Goal: Task Accomplishment & Management: Manage account settings

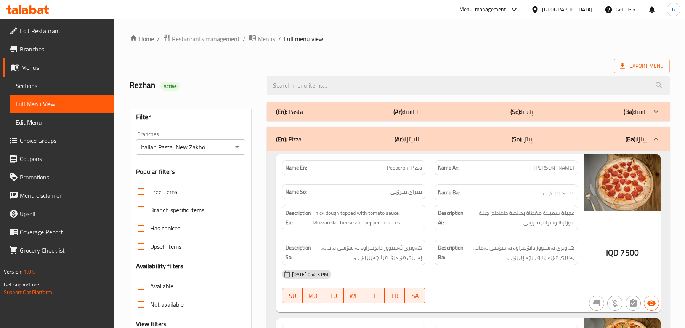
scroll to position [1181, 0]
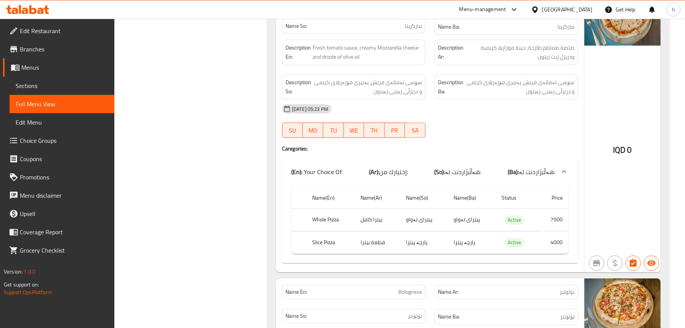
click at [31, 6] on icon at bounding box center [32, 9] width 7 height 9
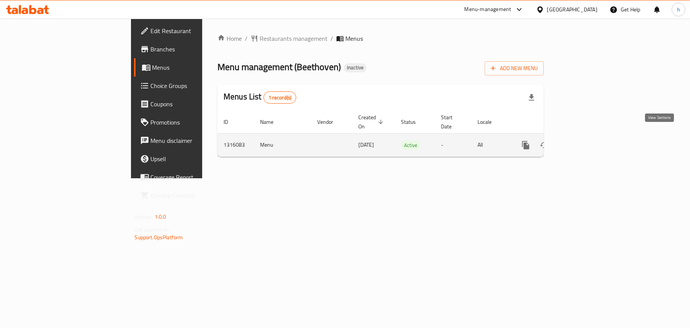
click at [586, 141] on icon "enhanced table" at bounding box center [581, 145] width 9 height 9
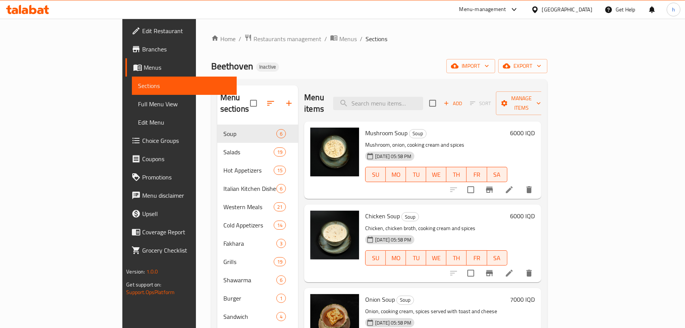
click at [466, 54] on div "Home / Restaurants management / Menus / Sections Beethoven Inactive import expo…" at bounding box center [379, 227] width 336 height 386
click at [489, 65] on span "import" at bounding box center [470, 66] width 37 height 10
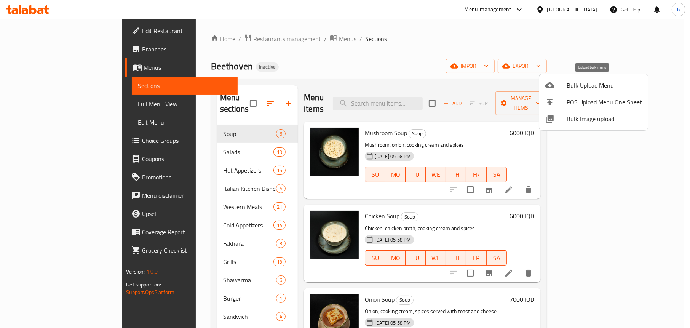
click at [564, 82] on div at bounding box center [556, 85] width 21 height 9
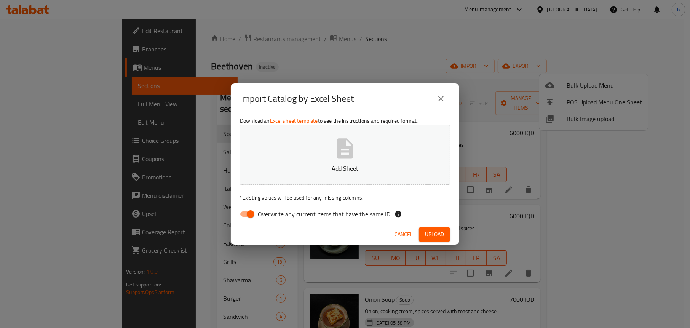
click at [251, 215] on input "Overwrite any current items that have the same ID." at bounding box center [250, 214] width 43 height 14
checkbox input "false"
click at [325, 164] on p "Add Sheet" at bounding box center [345, 168] width 187 height 9
click at [443, 232] on span "Upload" at bounding box center [434, 235] width 19 height 10
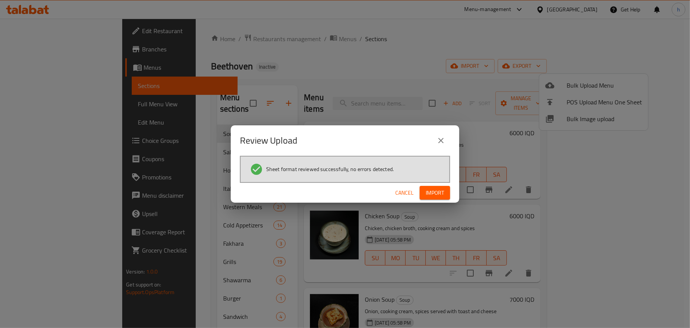
click at [442, 195] on span "Import" at bounding box center [435, 193] width 18 height 10
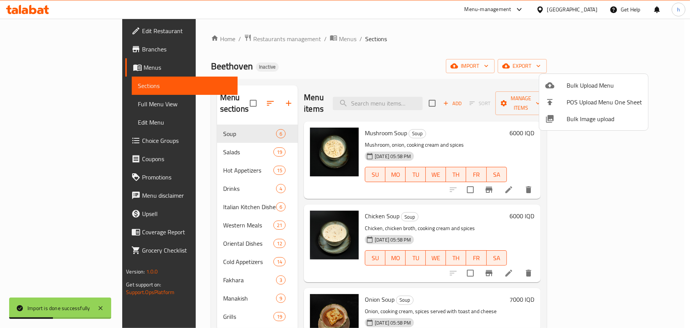
click at [373, 54] on div at bounding box center [345, 164] width 690 height 328
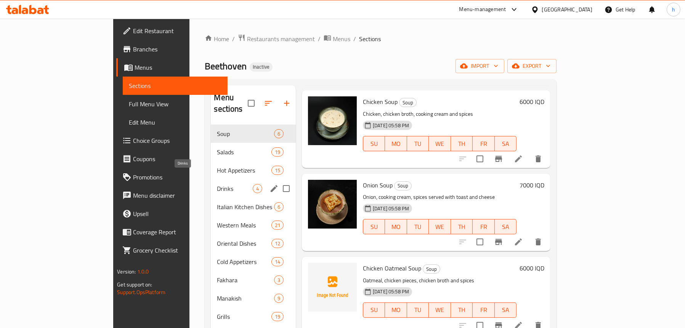
click at [217, 184] on span "Drinks" at bounding box center [235, 188] width 36 height 9
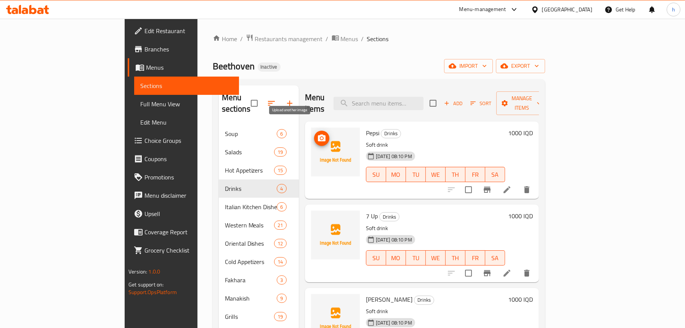
click at [318, 135] on icon "upload picture" at bounding box center [322, 138] width 8 height 7
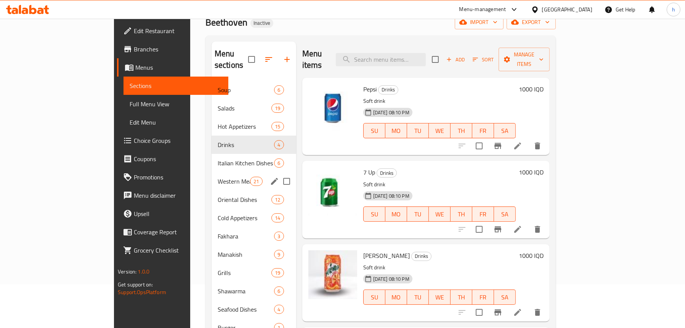
scroll to position [82, 0]
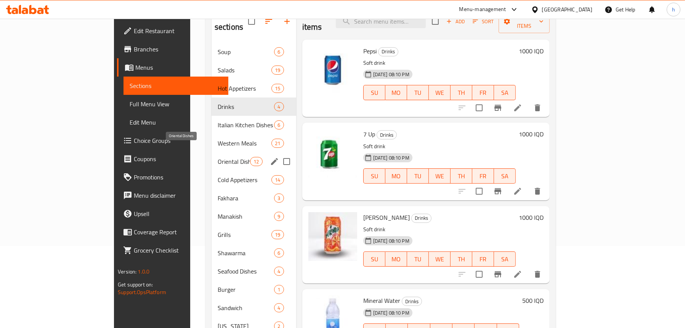
click at [218, 157] on span "Oriental Dishes" at bounding box center [234, 161] width 32 height 9
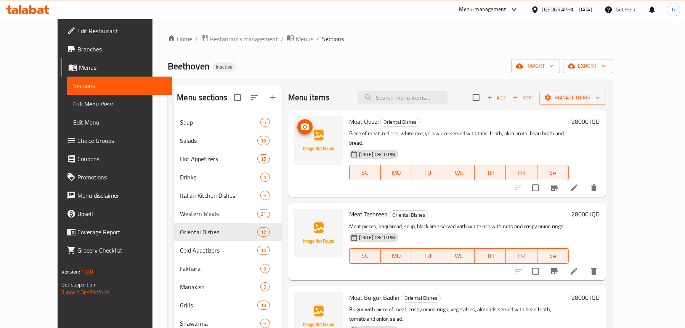
click at [304, 127] on circle "upload picture" at bounding box center [305, 127] width 2 height 2
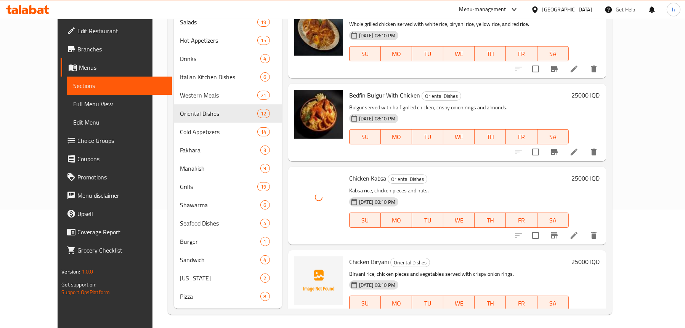
scroll to position [120, 0]
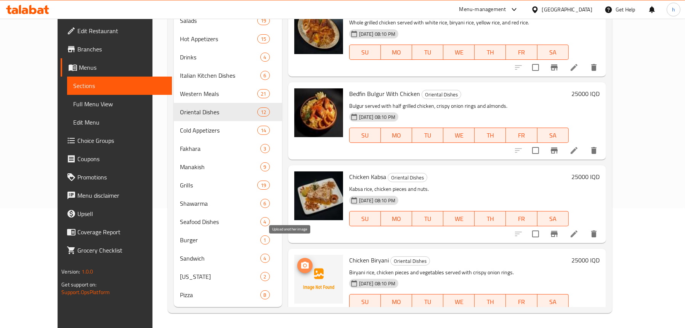
click at [301, 262] on icon "upload picture" at bounding box center [305, 265] width 8 height 7
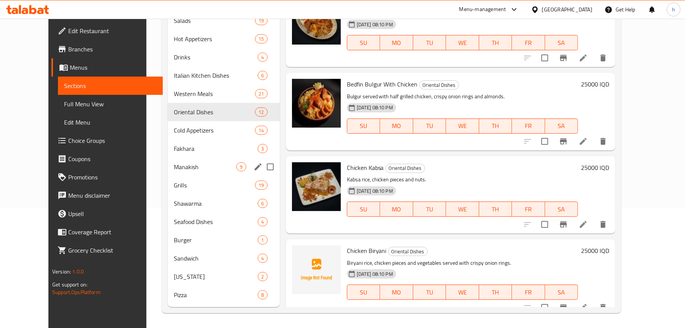
click at [174, 169] on span "Manakish" at bounding box center [205, 166] width 62 height 9
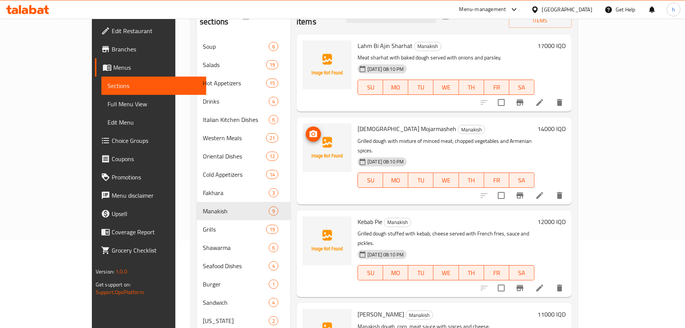
scroll to position [44, 0]
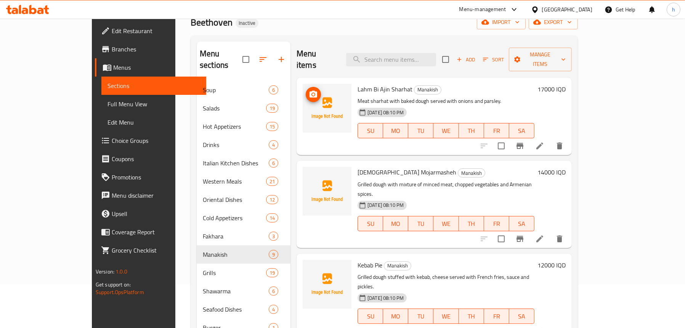
click at [303, 84] on img at bounding box center [327, 108] width 49 height 49
click at [309, 90] on icon "upload picture" at bounding box center [313, 94] width 9 height 9
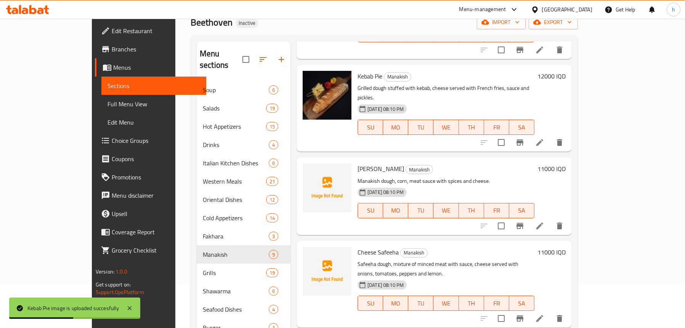
scroll to position [191, 0]
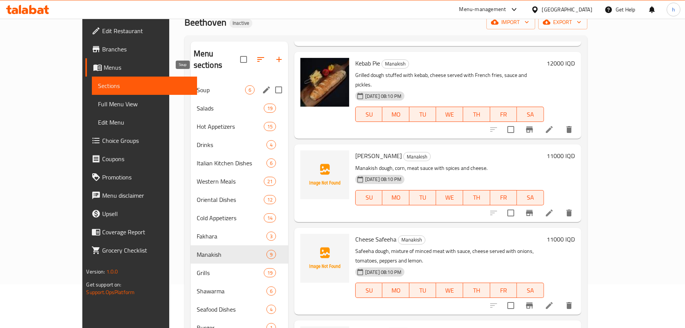
click at [191, 87] on div "Soup 6" at bounding box center [240, 90] width 98 height 18
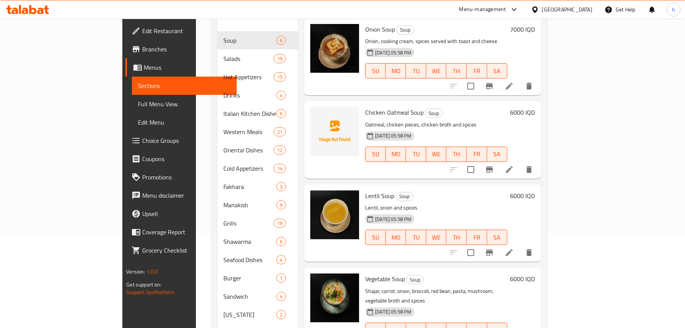
scroll to position [120, 0]
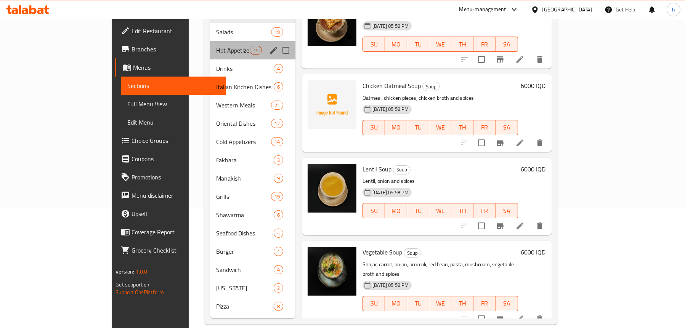
click at [210, 45] on div "Hot Appetizers 15" at bounding box center [252, 50] width 85 height 18
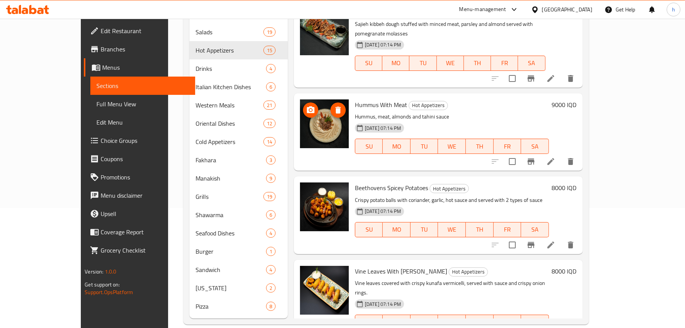
scroll to position [191, 0]
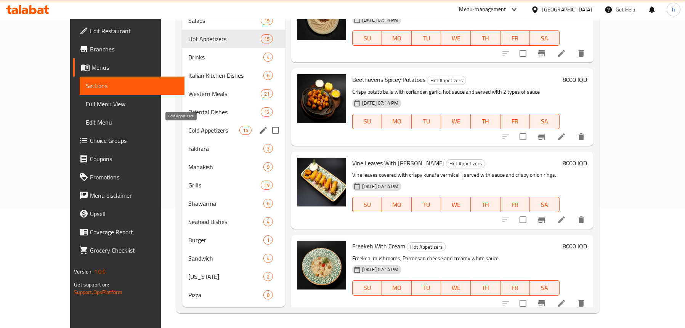
click at [188, 131] on span "Cold Appetizers" at bounding box center [213, 130] width 51 height 9
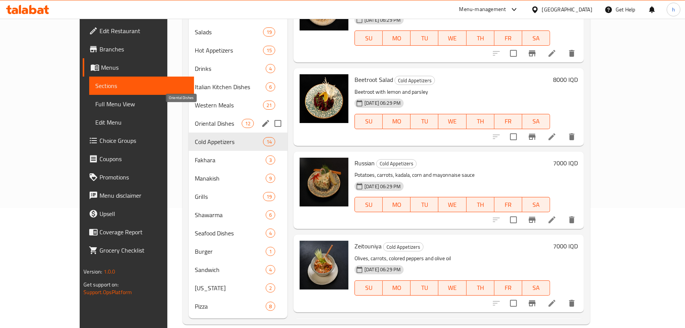
click at [195, 119] on span "Oriental Dishes" at bounding box center [218, 123] width 47 height 9
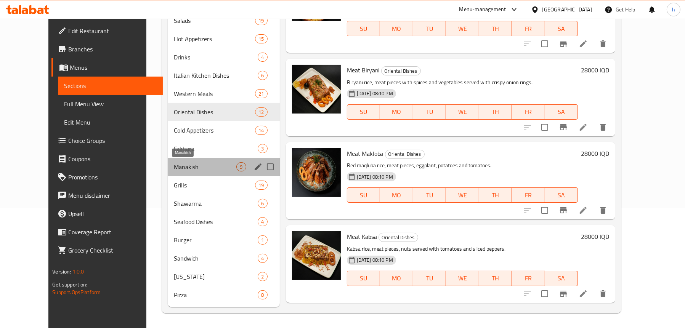
click at [174, 165] on span "Manakish" at bounding box center [205, 166] width 62 height 9
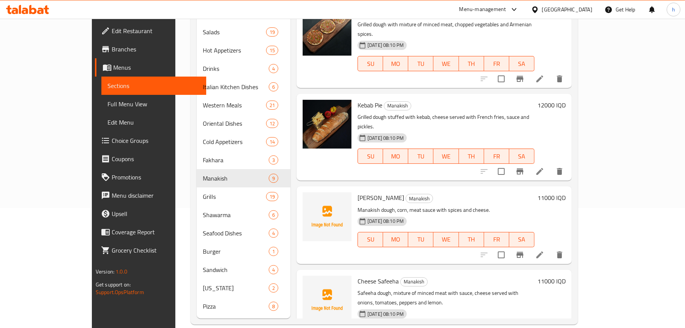
scroll to position [152, 0]
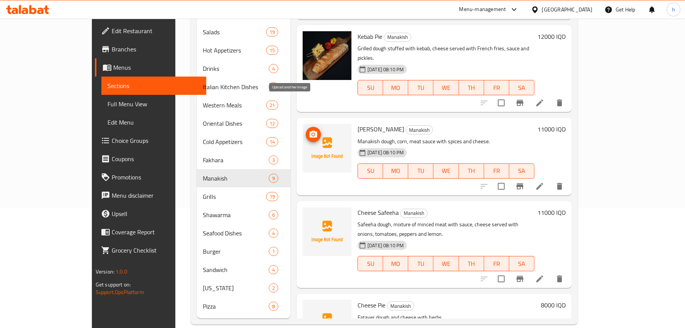
click at [309, 131] on icon "upload picture" at bounding box center [313, 134] width 8 height 7
click at [309, 130] on icon "upload picture" at bounding box center [313, 134] width 9 height 9
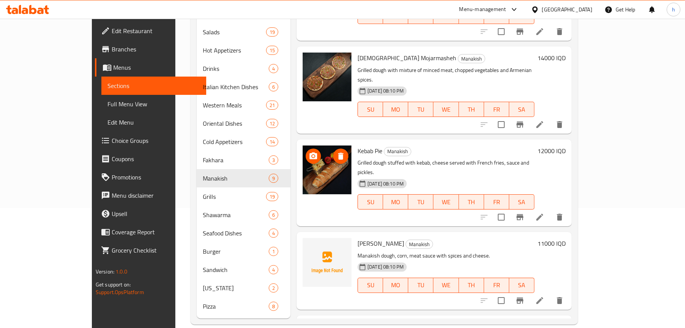
scroll to position [0, 0]
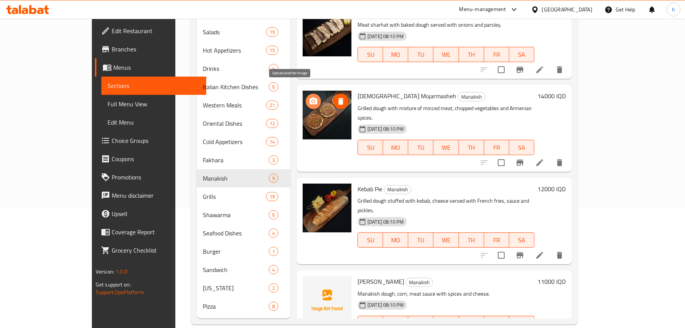
click at [309, 98] on icon "upload picture" at bounding box center [313, 101] width 8 height 7
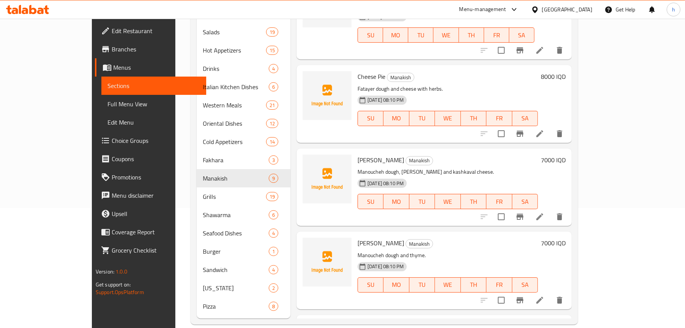
scroll to position [426, 0]
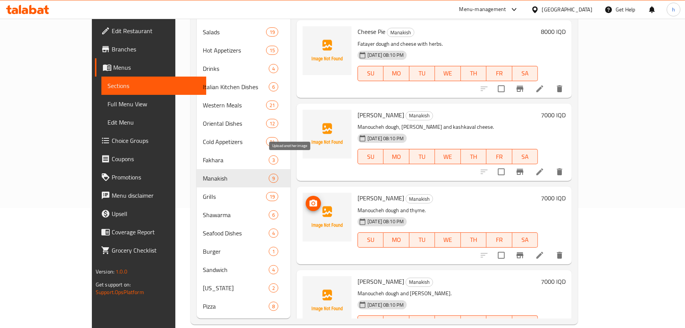
click at [309, 199] on icon "upload picture" at bounding box center [313, 203] width 9 height 9
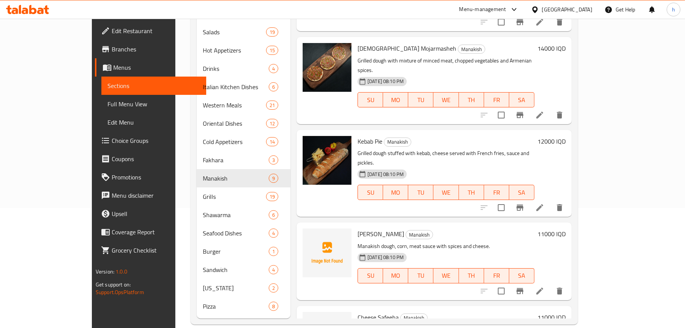
scroll to position [45, 0]
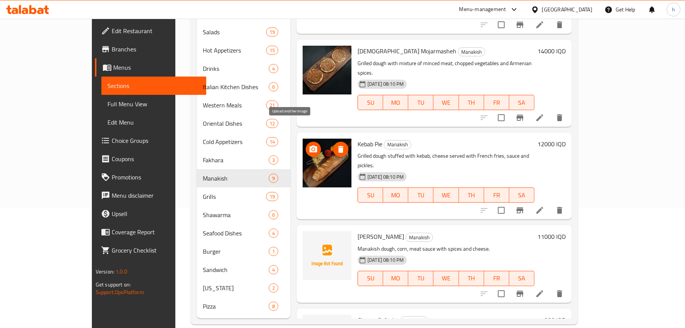
click at [309, 146] on icon "upload picture" at bounding box center [313, 149] width 8 height 7
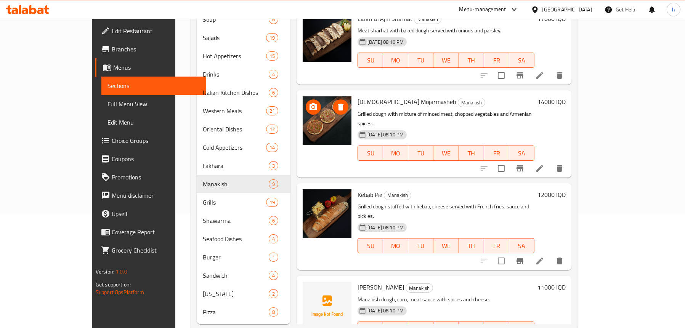
scroll to position [44, 0]
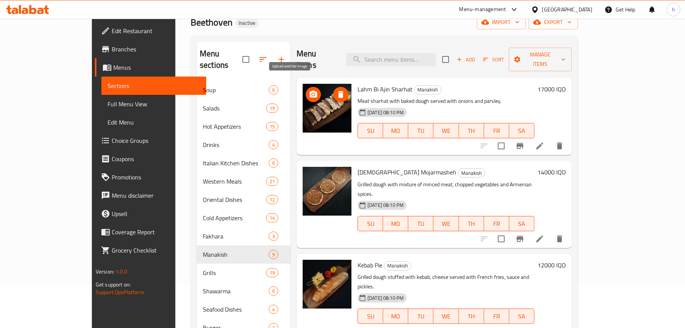
click at [312, 93] on circle "upload picture" at bounding box center [313, 94] width 2 height 2
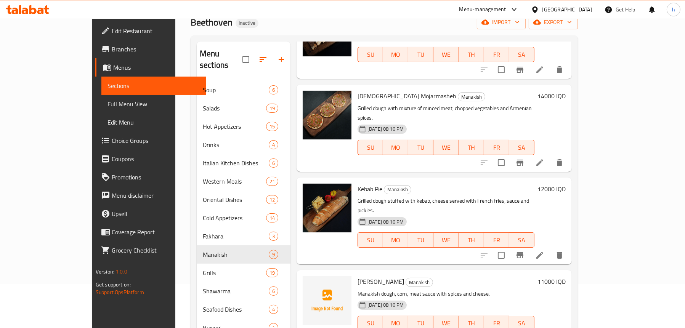
scroll to position [76, 0]
click at [544, 158] on icon at bounding box center [539, 162] width 9 height 9
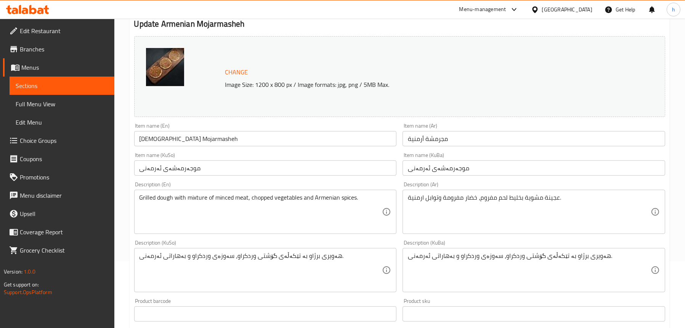
scroll to position [114, 0]
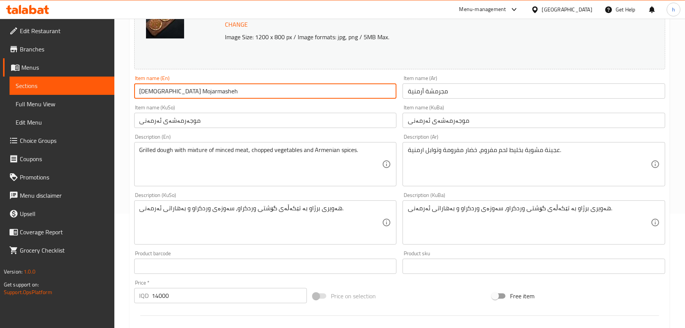
click at [197, 90] on input "[DEMOGRAPHIC_DATA] Mojarmasheh" at bounding box center [265, 90] width 263 height 15
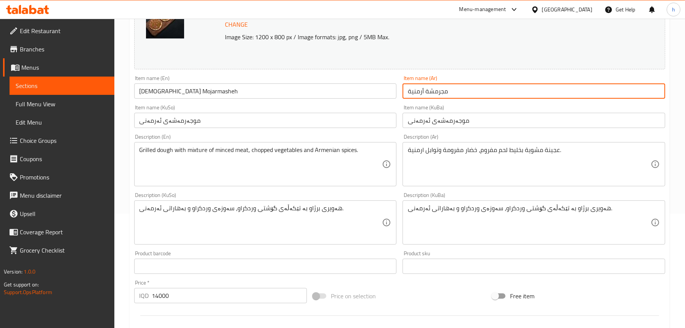
click at [437, 90] on input "مجرمشة أرمنية" at bounding box center [533, 90] width 263 height 15
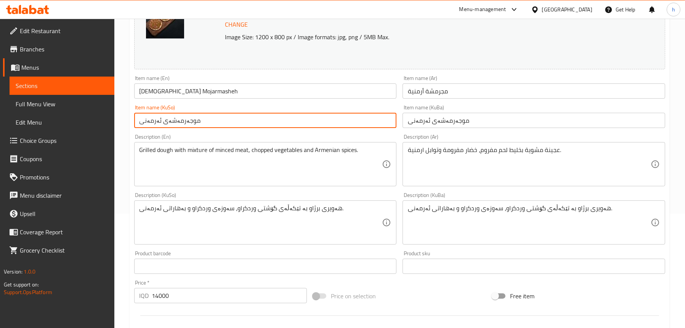
drag, startPoint x: 225, startPoint y: 117, endPoint x: 122, endPoint y: 120, distance: 102.9
click at [122, 120] on div "Home / Restaurants management / Menus / Sections / item / update Manakish secti…" at bounding box center [399, 213] width 570 height 618
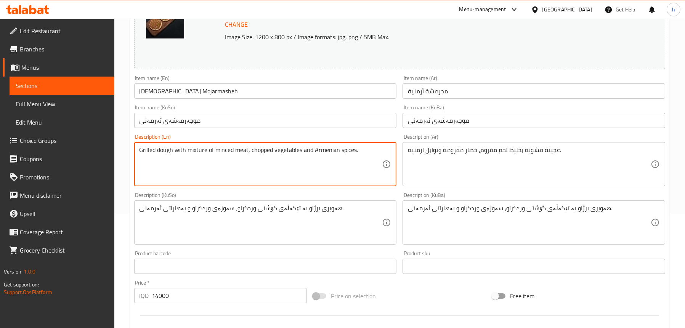
click at [216, 147] on textarea "Grilled dough with mixture of minced meat, chopped vegetables and Armenian spic…" at bounding box center [260, 164] width 243 height 36
click at [473, 157] on textarea "عجينة مشوية بخليط لحم مفروم، خضار مفرومة وتوابل ارمنية." at bounding box center [529, 164] width 243 height 36
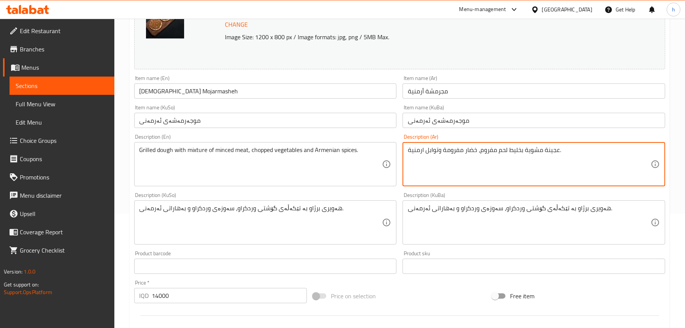
click at [473, 157] on textarea "عجينة مشوية بخليط لحم مفروم، خضار مفرومة وتوابل ارمنية." at bounding box center [529, 164] width 243 height 36
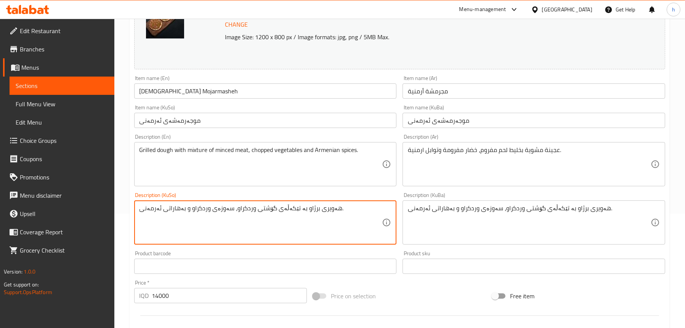
click at [248, 208] on textarea "هەویری برژاو بە تێکەڵەی گۆشتی وردکراو، سەوزەی وردکراو و بەهاراتی ئەرمەنی." at bounding box center [260, 223] width 243 height 36
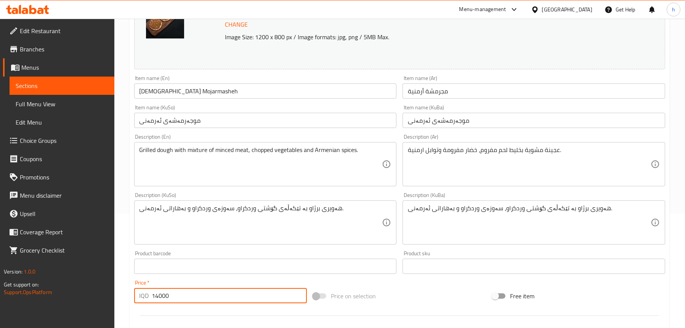
click at [180, 299] on input "14000" at bounding box center [229, 295] width 155 height 15
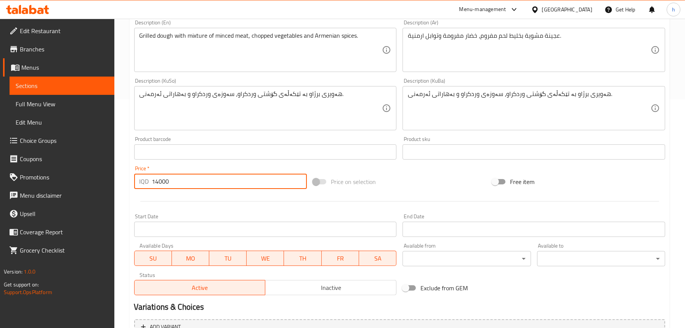
click at [38, 83] on span "Sections" at bounding box center [62, 85] width 93 height 9
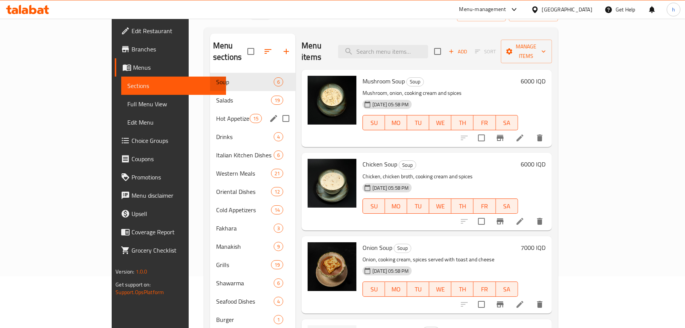
scroll to position [114, 0]
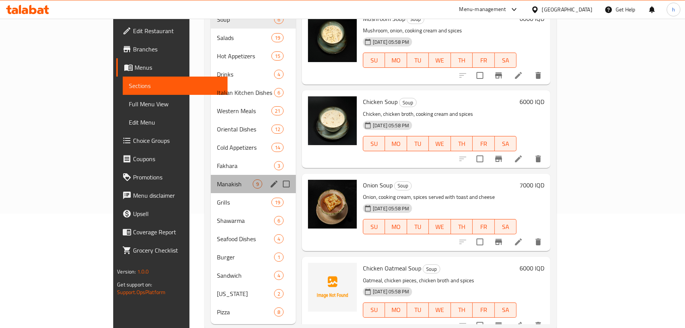
click at [211, 175] on div "Manakish 9" at bounding box center [253, 184] width 85 height 18
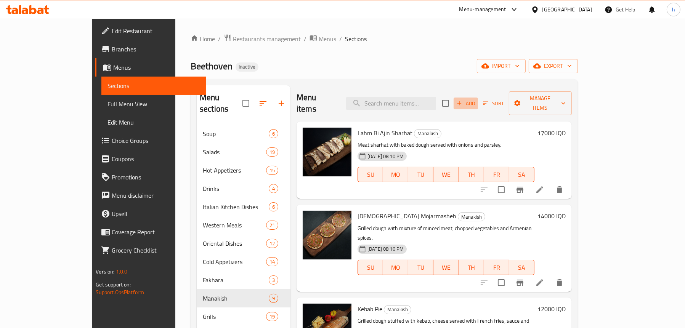
click at [461, 101] on icon "button" at bounding box center [459, 103] width 4 height 4
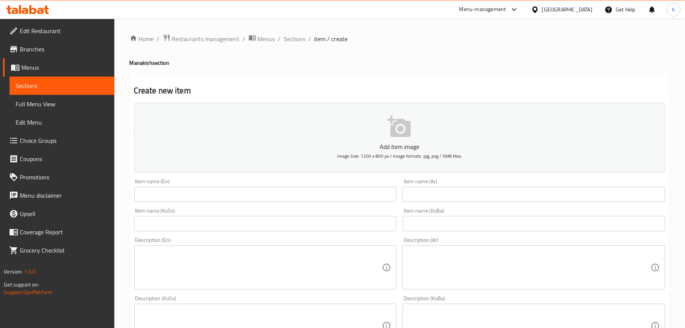
click at [182, 196] on input "text" at bounding box center [265, 194] width 263 height 15
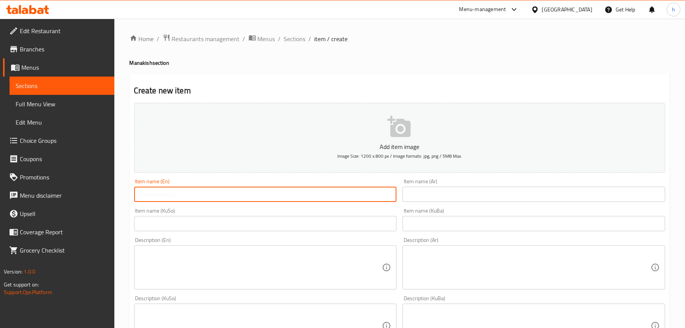
paste input "[DEMOGRAPHIC_DATA] Mojarmasheh"
type input "[DEMOGRAPHIC_DATA] Mojarmasheh"
click at [479, 193] on input "text" at bounding box center [533, 194] width 263 height 15
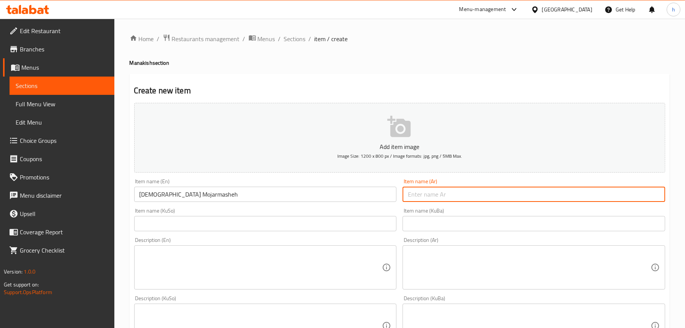
type input "ر"
click at [451, 194] on input "ر" at bounding box center [533, 194] width 263 height 15
paste input "مجرمشة أرمنية"
type input "مجرمشة أرمنية"
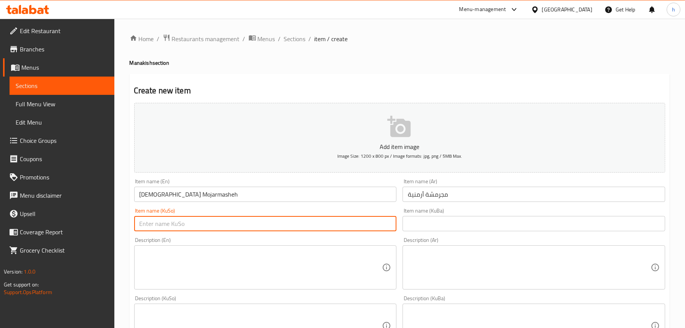
click at [179, 224] on input "text" at bounding box center [265, 223] width 263 height 15
paste input "موجەرمەشەی ئەرمەنی"
type input "موجەرمەشەی ئەرمەنی"
click at [474, 225] on input "text" at bounding box center [533, 223] width 263 height 15
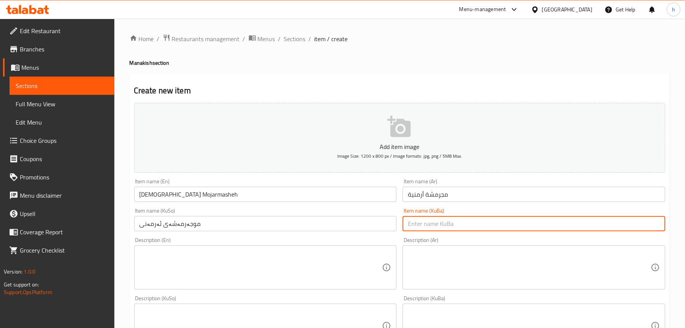
paste input "موجەرمەشەی ئەرمەنی"
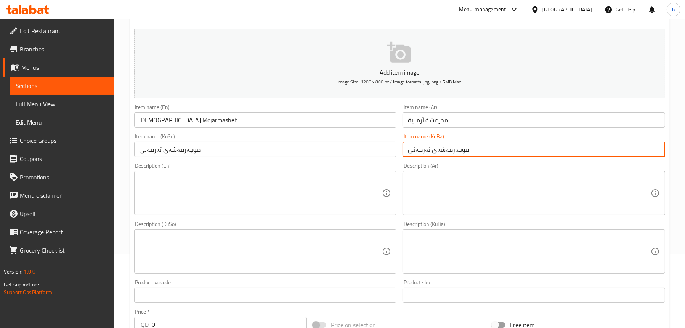
scroll to position [152, 0]
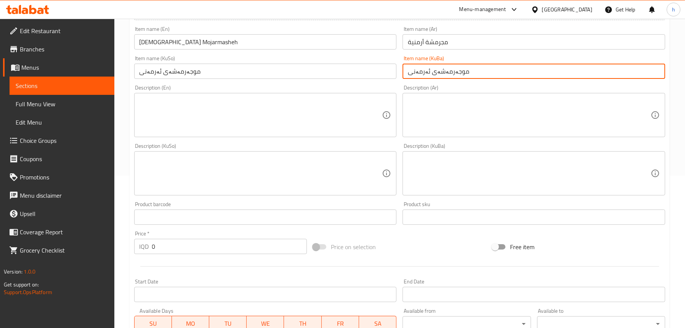
type input "موجەرمەشەی ئەرمەنی"
click at [184, 110] on textarea at bounding box center [260, 115] width 243 height 36
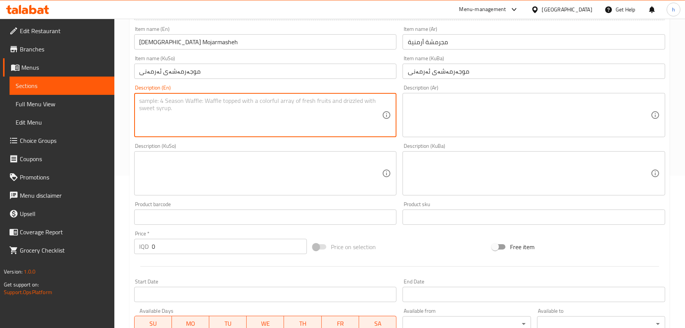
paste textarea "Grilled dough with mixture of minced meat, chopped vegetables and Armenian spic…"
type textarea "Grilled dough with mixture of minced meat, chopped vegetables and Armenian spic…"
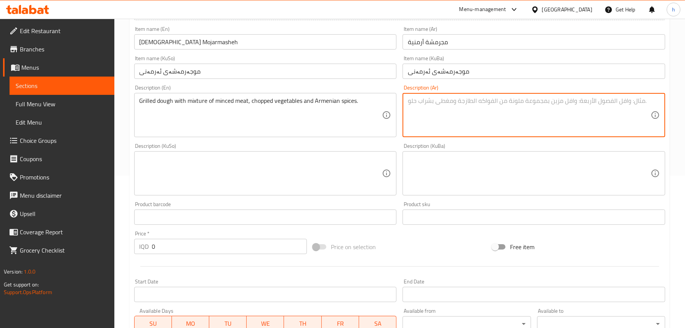
click at [439, 120] on textarea at bounding box center [529, 115] width 243 height 36
paste textarea "عجينة مشوية بخليط لحم مفروم، خضار مفرومة وتوابل ارمنية."
type textarea "عجينة مشوية بخليط لحم مفروم، خضار مفرومة وتوابل ارمنية."
click at [220, 170] on textarea at bounding box center [260, 173] width 243 height 36
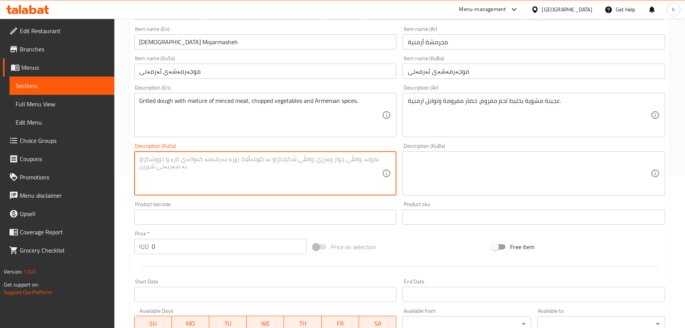
paste textarea "هەویری برژاو بە تێکەڵەی گۆشتی وردکراو، سەوزەی وردکراو و بەهاراتی ئەرمەنی."
type textarea "هەویری برژاو بە تێکەڵەی گۆشتی وردکراو، سەوزەی وردکراو و بەهاراتی ئەرمەنی."
click at [442, 165] on textarea at bounding box center [529, 173] width 243 height 36
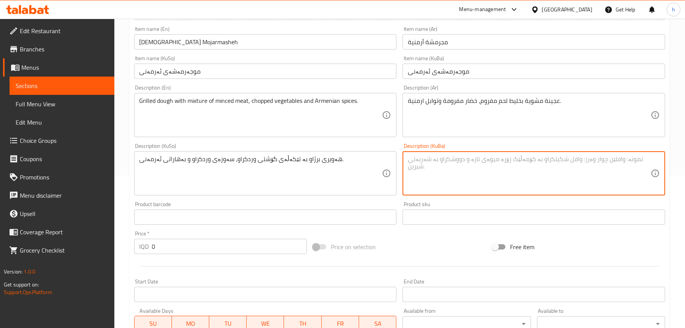
paste textarea "هەویری برژاو بە تێکەڵەی گۆشتی وردکراو، سەوزەی وردکراو و بەهاراتی ئەرمەنی."
type textarea "هەویری برژاو بە تێکەڵەی گۆشتی وردکراو، سەوزەی وردکراو و بەهاراتی ئەرمەنی."
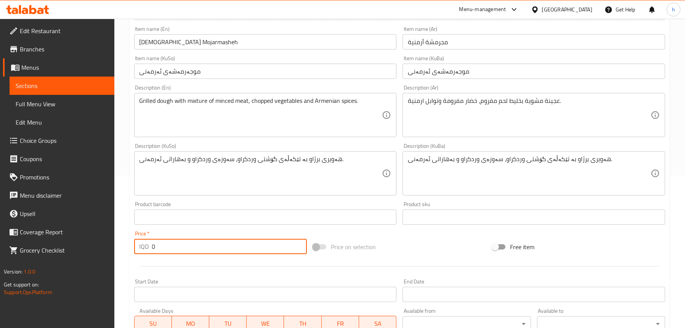
drag, startPoint x: 135, startPoint y: 243, endPoint x: 113, endPoint y: 243, distance: 21.3
click at [113, 243] on div "Edit Restaurant Branches Menus Sections Full Menu View Edit Menu Choice Groups …" at bounding box center [342, 169] width 685 height 607
paste input "1400"
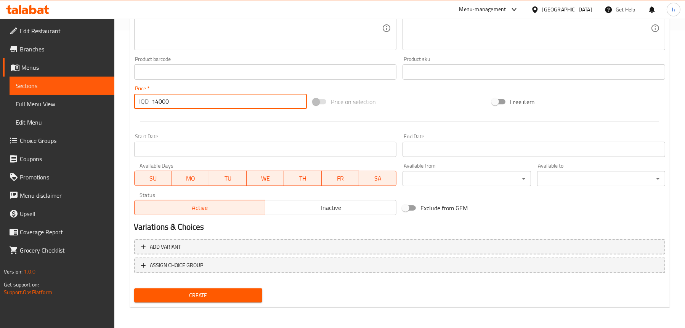
type input "14000"
click at [183, 298] on span "Create" at bounding box center [198, 296] width 116 height 10
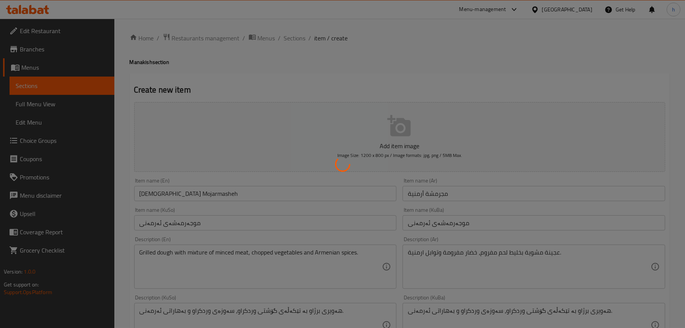
scroll to position [0, 0]
type input "0"
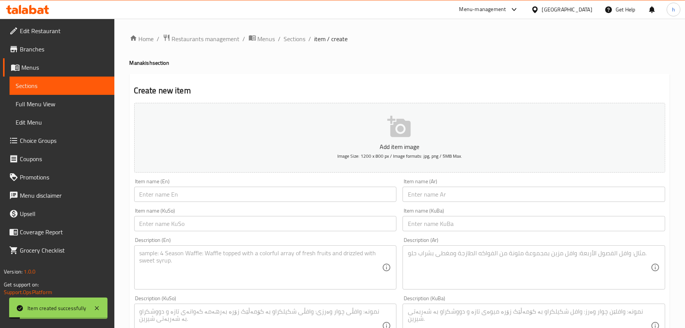
click at [46, 90] on link "Sections" at bounding box center [62, 86] width 105 height 18
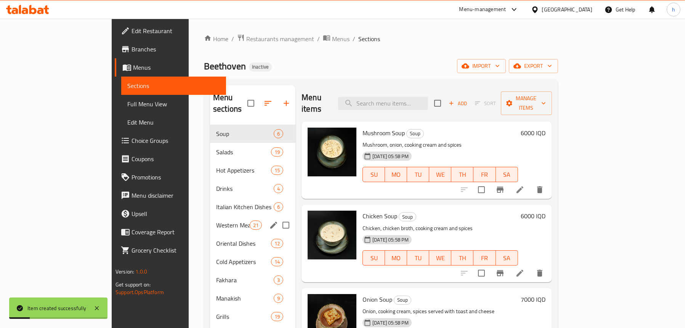
scroll to position [76, 0]
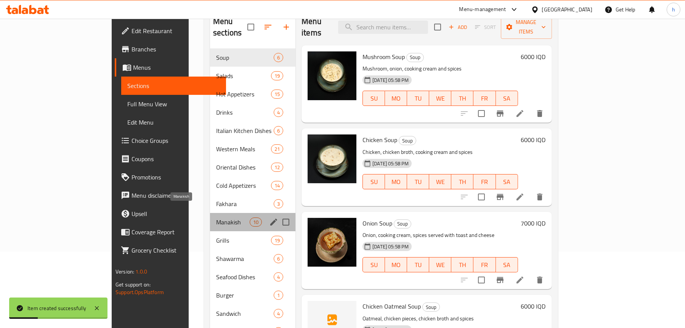
click at [216, 218] on span "Manakish" at bounding box center [233, 222] width 34 height 9
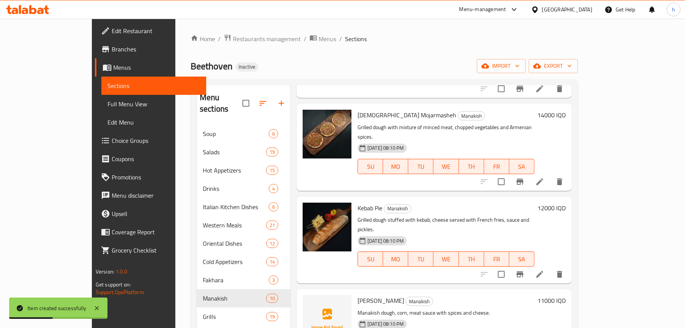
scroll to position [38, 0]
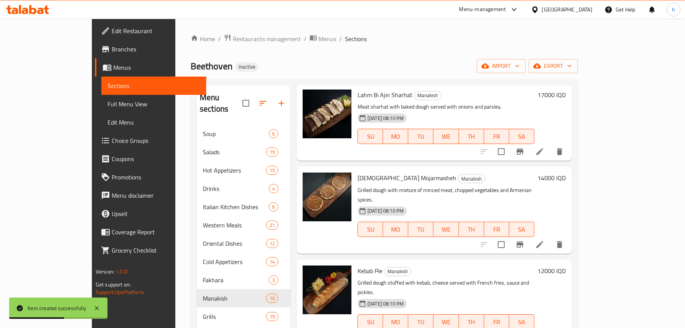
click at [562, 241] on icon "delete" at bounding box center [559, 244] width 5 height 7
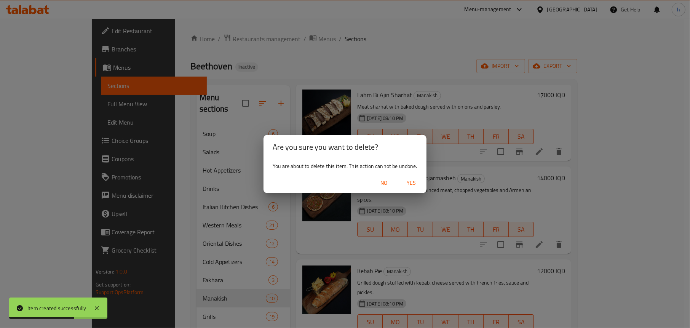
click at [413, 182] on span "Yes" at bounding box center [411, 183] width 18 height 10
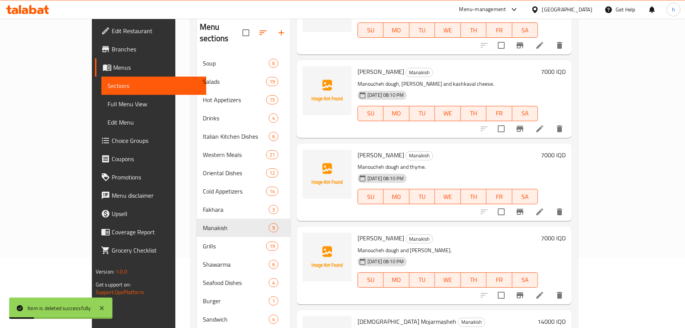
scroll to position [120, 0]
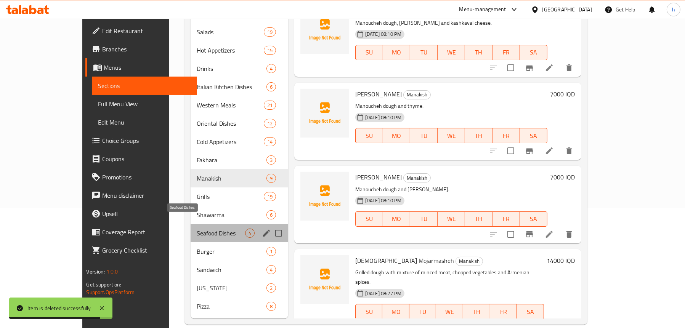
click at [197, 229] on span "Seafood Dishes" at bounding box center [221, 233] width 48 height 9
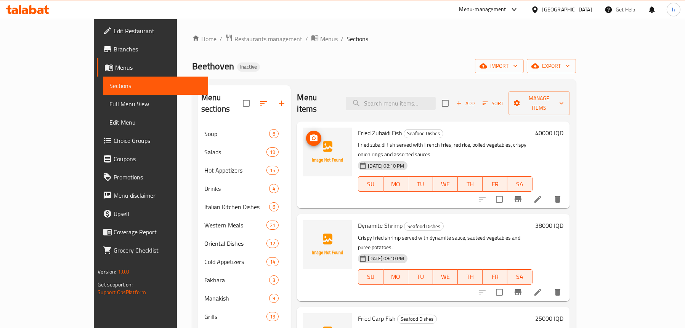
click at [303, 130] on img at bounding box center [327, 152] width 49 height 49
click at [310, 135] on icon "upload picture" at bounding box center [314, 138] width 8 height 7
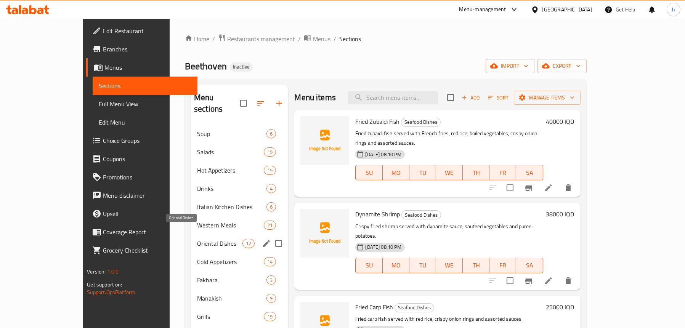
click at [197, 239] on span "Oriental Dishes" at bounding box center [219, 243] width 45 height 9
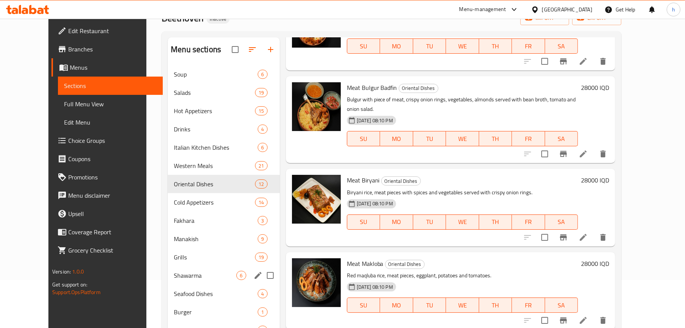
scroll to position [114, 0]
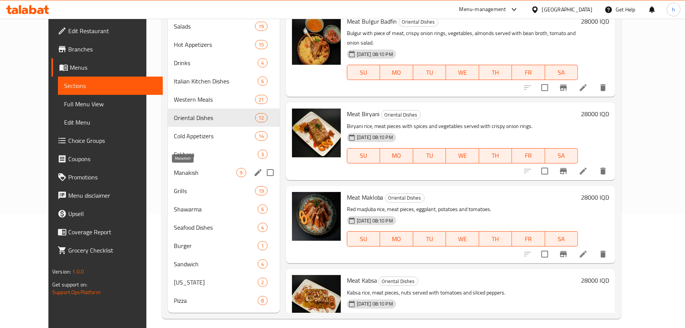
click at [174, 170] on span "Manakish" at bounding box center [205, 172] width 62 height 9
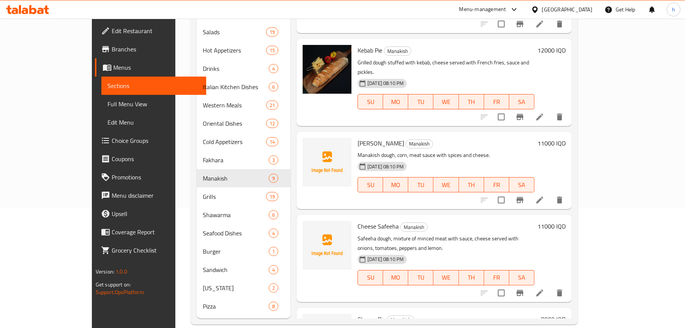
scroll to position [45, 0]
click at [309, 146] on icon "upload picture" at bounding box center [313, 149] width 8 height 7
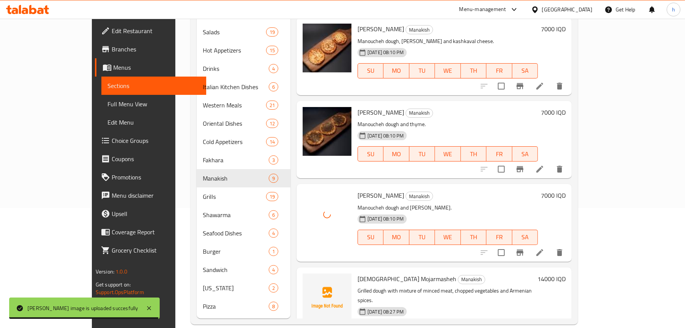
scroll to position [426, 0]
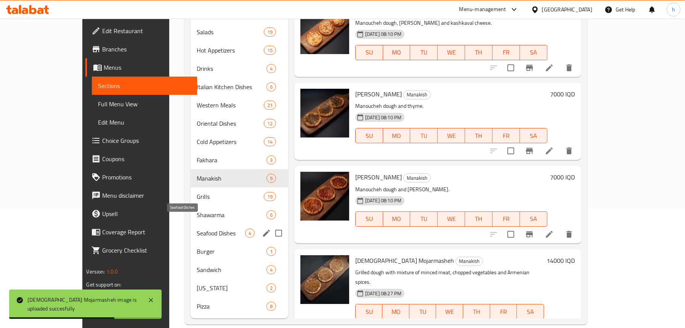
click at [197, 229] on span "Seafood Dishes" at bounding box center [221, 233] width 48 height 9
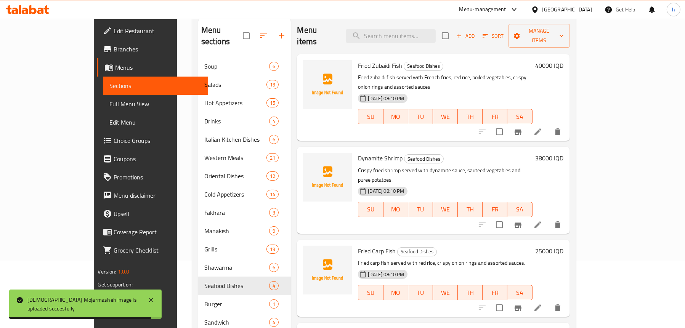
scroll to position [6, 0]
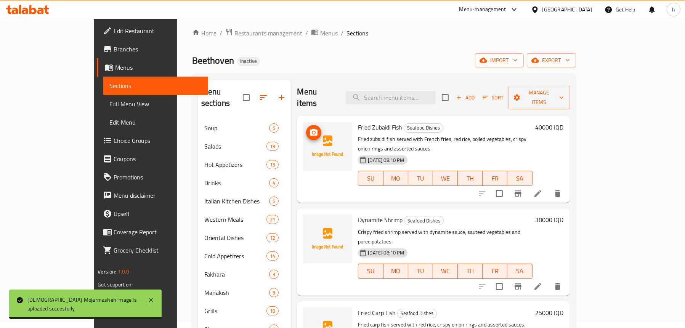
click at [309, 128] on icon "upload picture" at bounding box center [313, 132] width 9 height 9
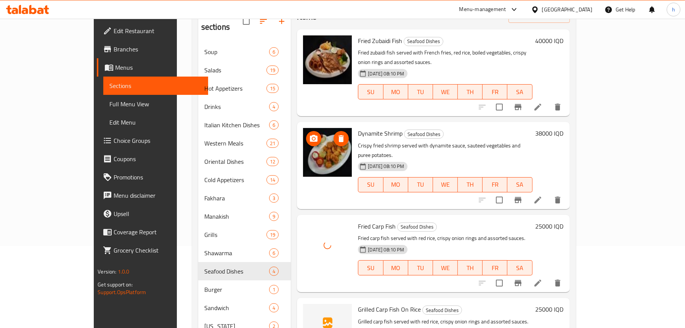
scroll to position [120, 0]
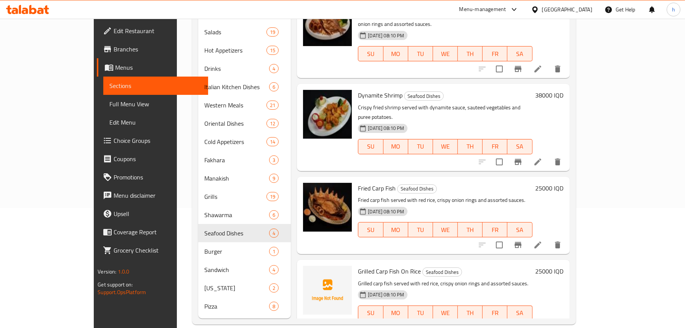
click at [109, 105] on span "Full Menu View" at bounding box center [155, 103] width 93 height 9
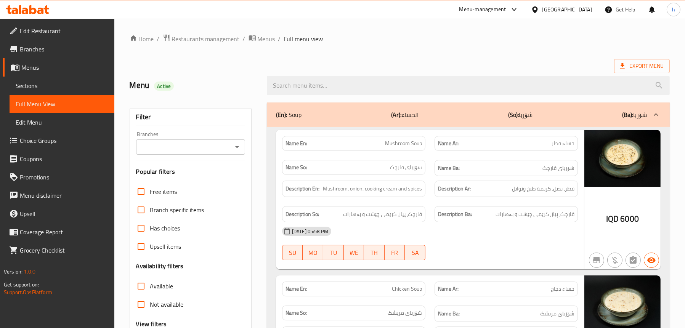
click at [230, 147] on div "Branches" at bounding box center [190, 146] width 109 height 15
click at [233, 148] on icon "Open" at bounding box center [236, 147] width 9 height 9
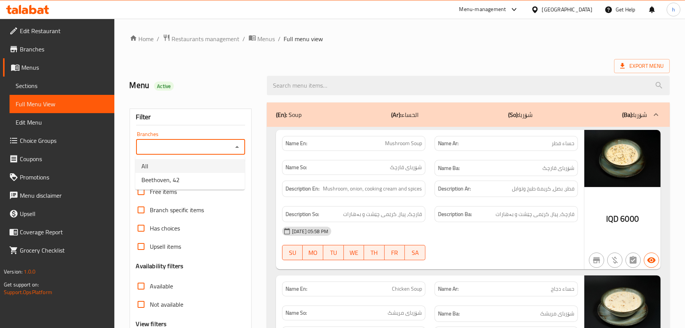
click at [176, 175] on span "Beethoven, 42" at bounding box center [160, 179] width 38 height 9
type input "Beethoven, 42"
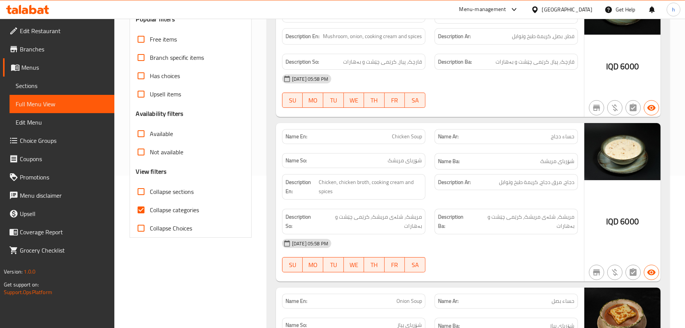
click at [164, 187] on span "Collapse sections" at bounding box center [172, 191] width 44 height 9
click at [150, 186] on input "Collapse sections" at bounding box center [141, 192] width 18 height 18
checkbox input "true"
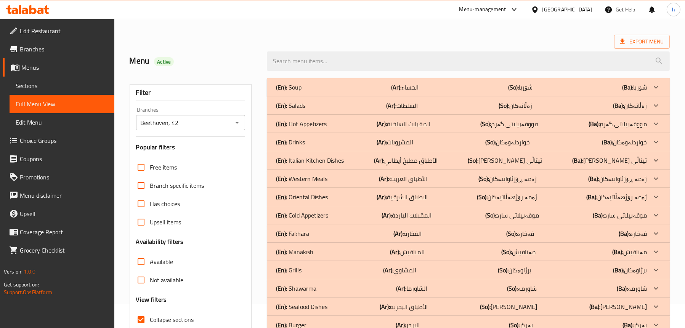
scroll to position [101, 0]
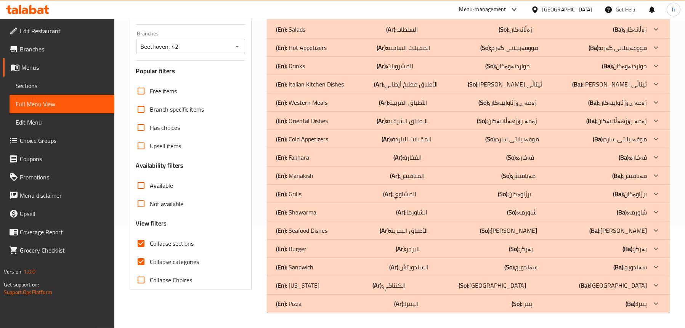
click at [306, 65] on div "(En): Drinks (Ar): المشروبات (So): خواردنەوەکان (Ba): خواردنەوەکان" at bounding box center [461, 65] width 371 height 9
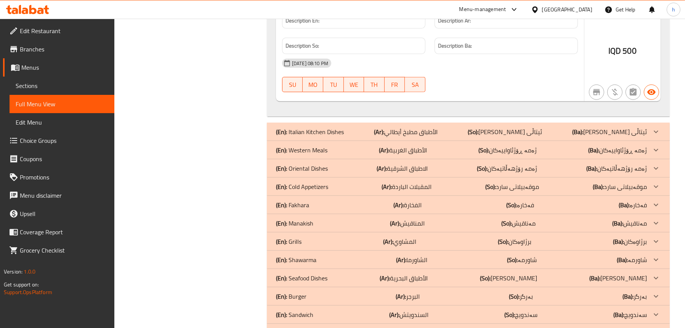
scroll to position [713, 0]
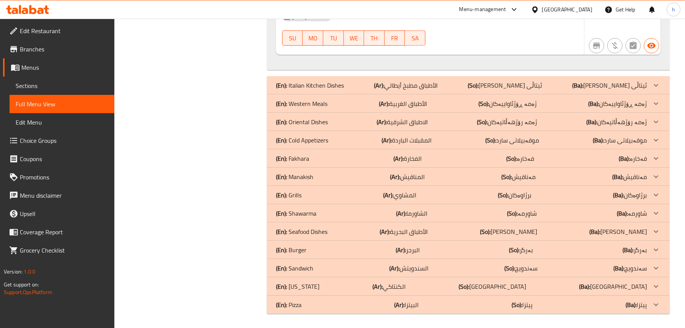
click at [408, 122] on p "(Ar): الاطباق الشرقية" at bounding box center [402, 121] width 51 height 9
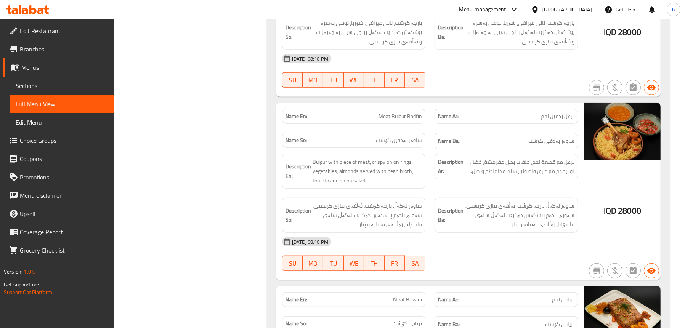
scroll to position [1132, 0]
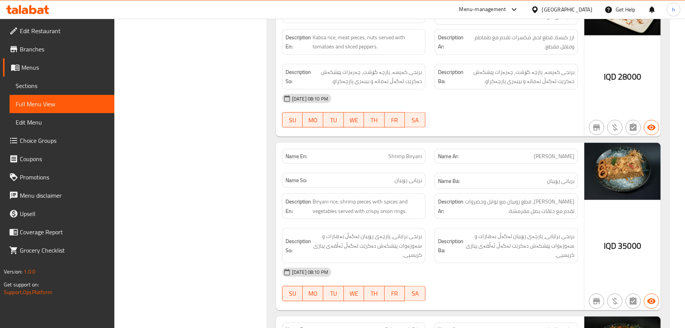
scroll to position [1856, 0]
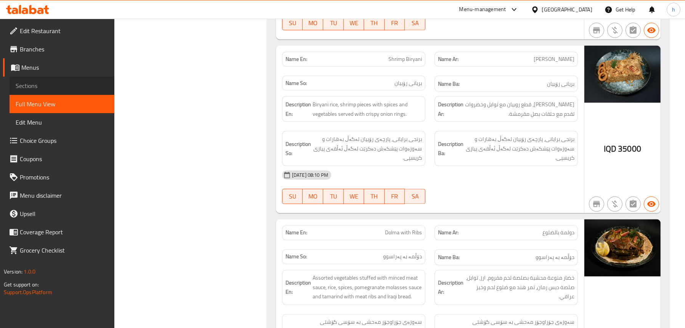
click at [37, 87] on span "Sections" at bounding box center [62, 85] width 93 height 9
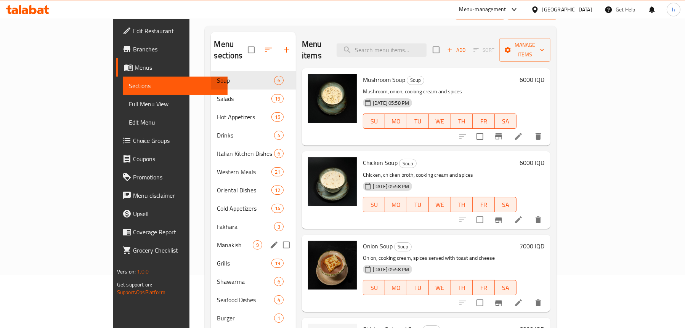
scroll to position [120, 0]
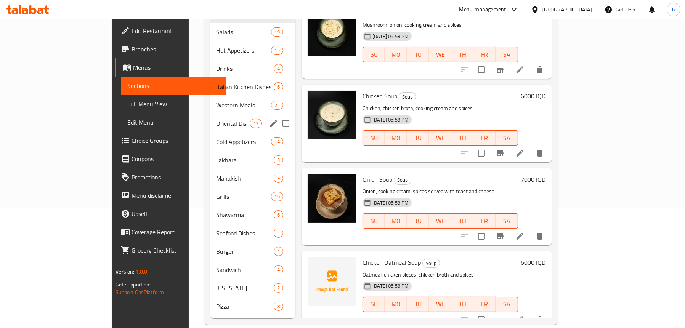
click at [210, 114] on div "Oriental Dishes 12" at bounding box center [252, 123] width 85 height 18
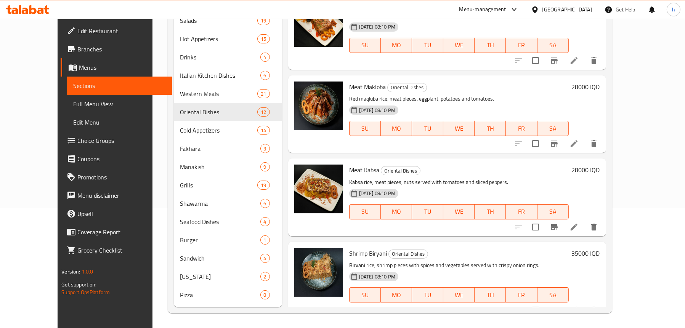
scroll to position [229, 0]
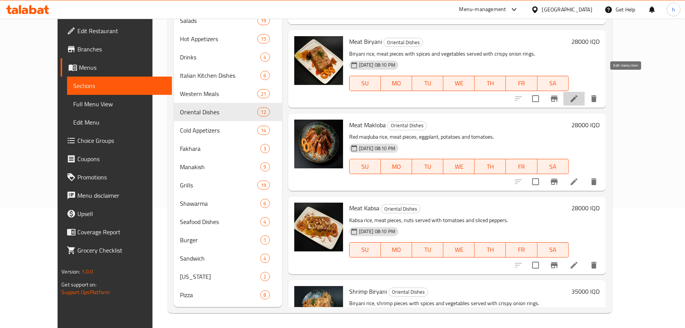
click at [578, 94] on icon at bounding box center [573, 98] width 9 height 9
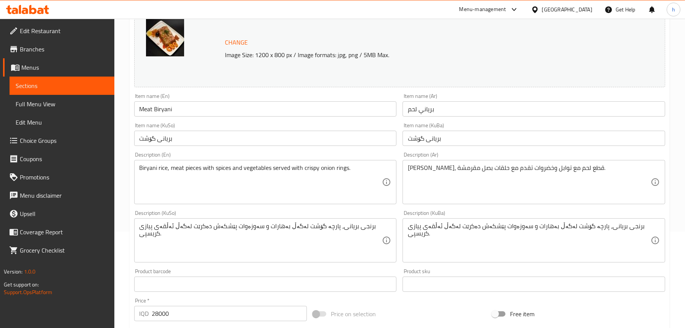
scroll to position [191, 0]
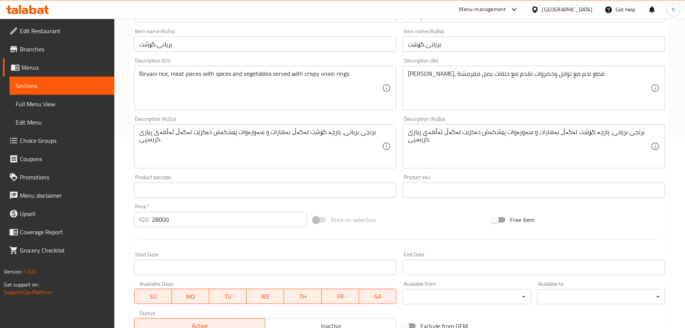
click at [37, 86] on span "Sections" at bounding box center [62, 85] width 93 height 9
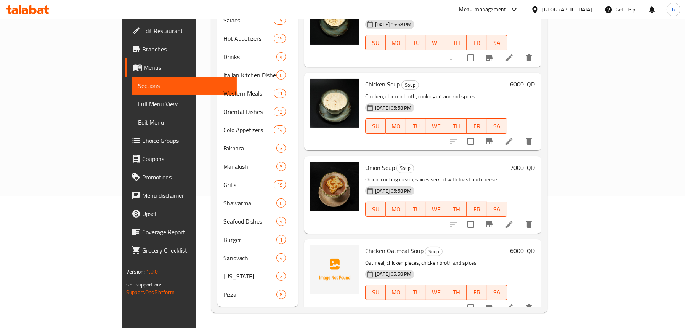
scroll to position [120, 0]
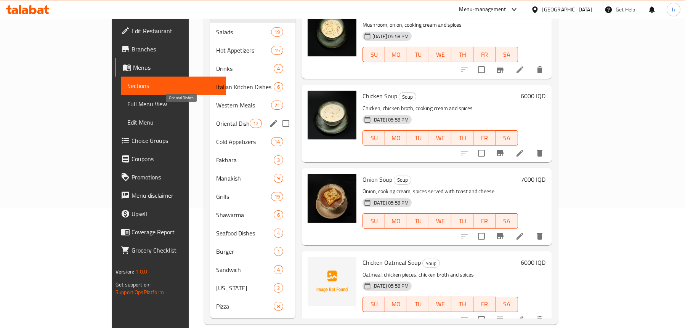
click at [216, 119] on span "Oriental Dishes" at bounding box center [233, 123] width 34 height 9
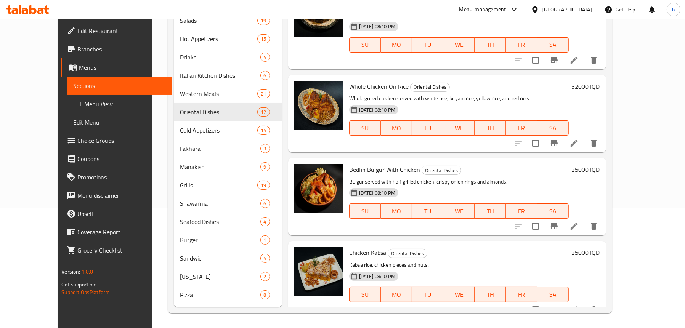
scroll to position [686, 0]
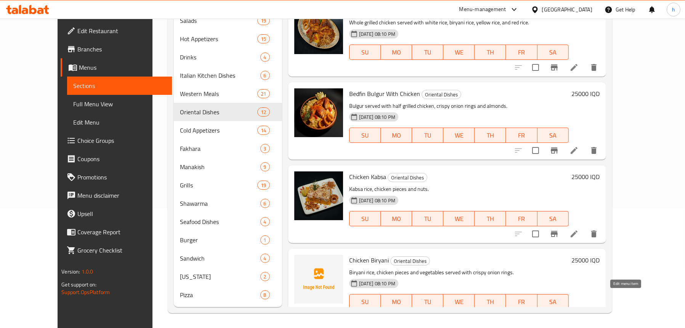
click at [578, 312] on icon at bounding box center [573, 316] width 9 height 9
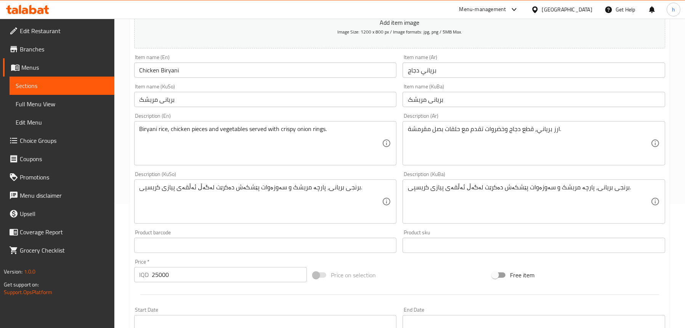
scroll to position [152, 0]
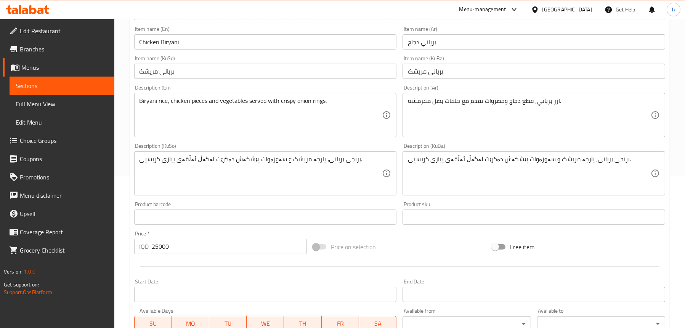
click at [24, 99] on span "Full Menu View" at bounding box center [62, 103] width 93 height 9
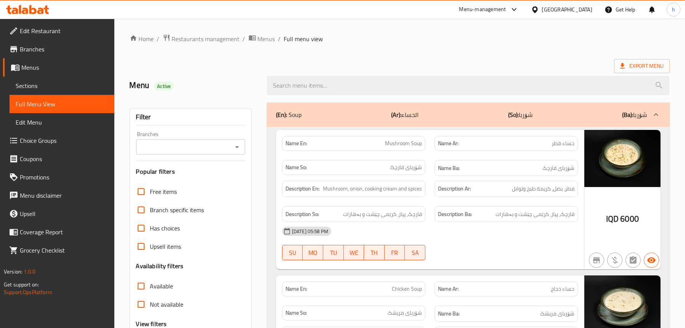
click at [235, 144] on icon "Open" at bounding box center [236, 147] width 9 height 9
click at [175, 177] on span "Beethoven, 42" at bounding box center [160, 179] width 38 height 9
type input "Beethoven, 42"
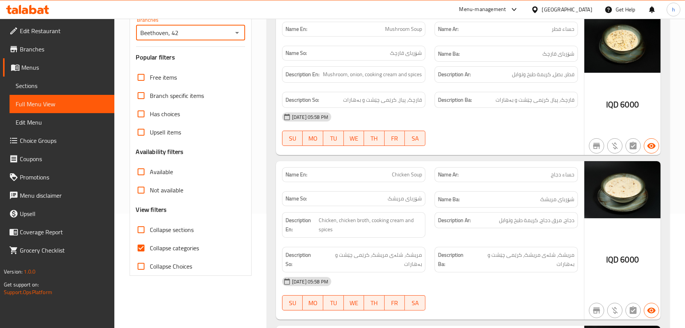
click at [151, 225] on span "Collapse sections" at bounding box center [172, 229] width 44 height 9
click at [150, 224] on input "Collapse sections" at bounding box center [141, 230] width 18 height 18
checkbox input "true"
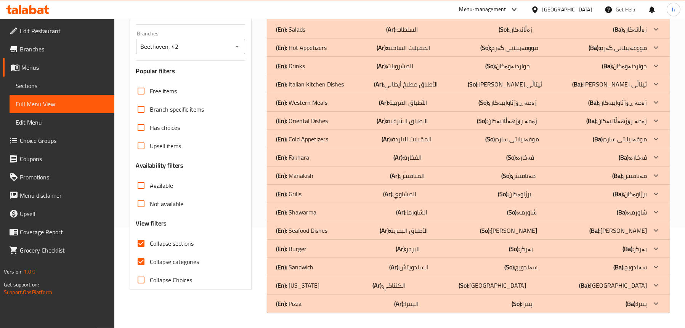
scroll to position [101, 0]
click at [312, 123] on p "(En): Oriental Dishes" at bounding box center [302, 120] width 52 height 9
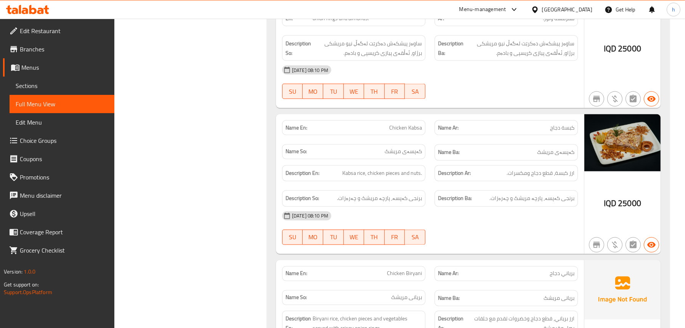
scroll to position [1892, 0]
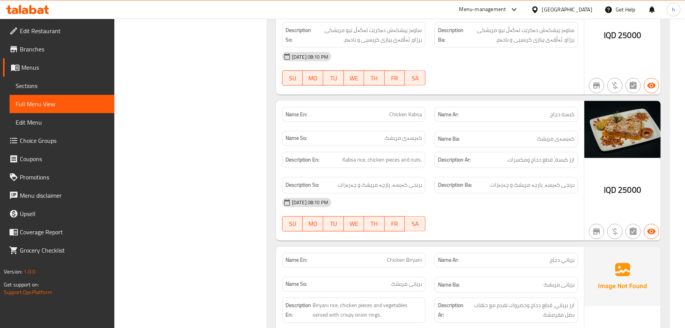
click at [19, 87] on span "Sections" at bounding box center [62, 85] width 93 height 9
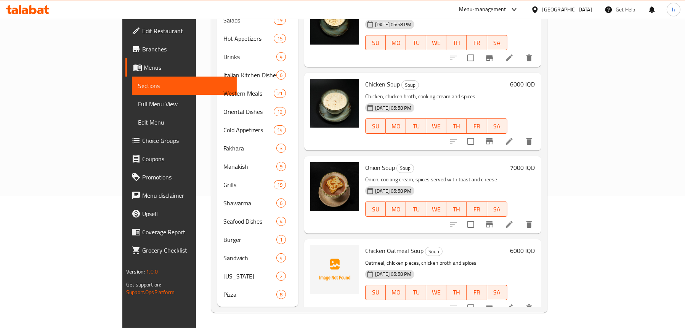
scroll to position [107, 0]
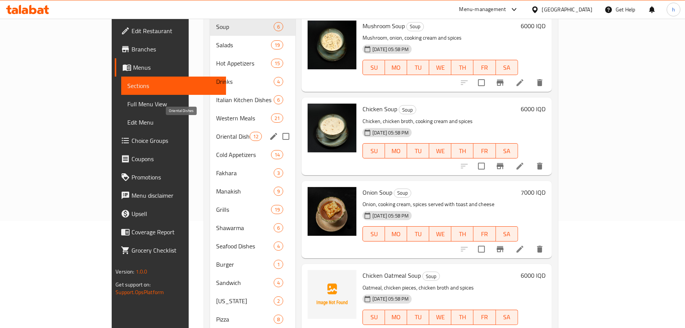
click at [216, 132] on span "Oriental Dishes" at bounding box center [233, 136] width 34 height 9
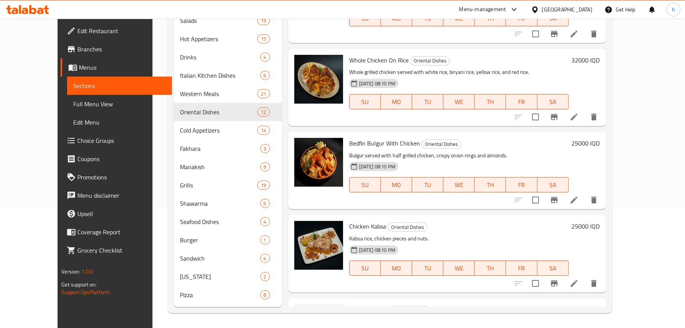
scroll to position [686, 0]
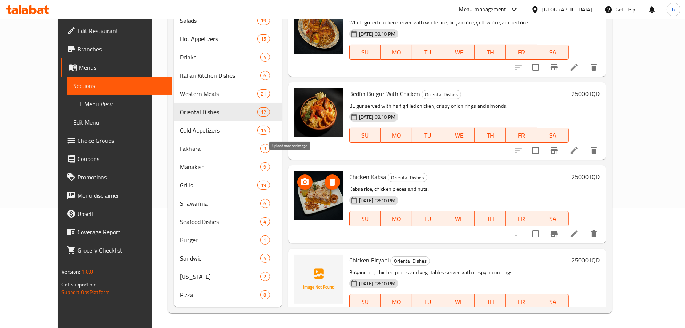
click at [300, 178] on icon "upload picture" at bounding box center [304, 182] width 9 height 9
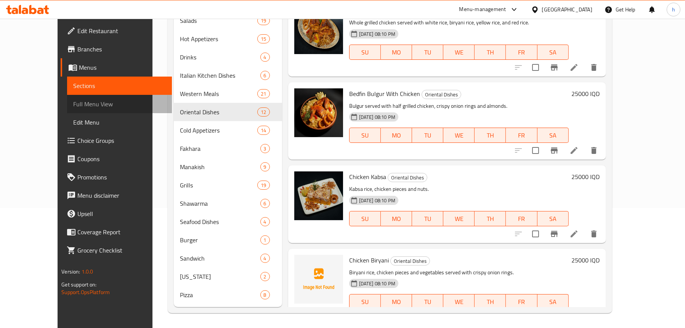
click at [73, 103] on span "Full Menu View" at bounding box center [119, 103] width 93 height 9
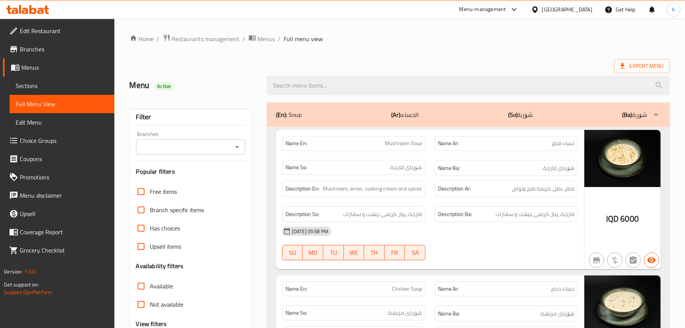
click at [236, 145] on icon "Open" at bounding box center [236, 147] width 9 height 9
click at [204, 176] on li "Beethoven, 42" at bounding box center [189, 180] width 109 height 14
type input "Beethoven, 42"
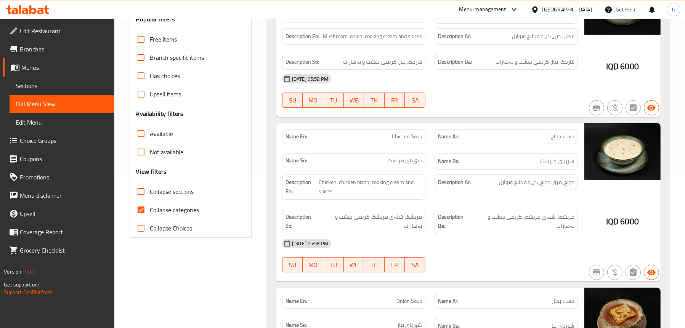
click at [179, 189] on span "Collapse sections" at bounding box center [172, 191] width 44 height 9
click at [150, 189] on input "Collapse sections" at bounding box center [141, 192] width 18 height 18
checkbox input "true"
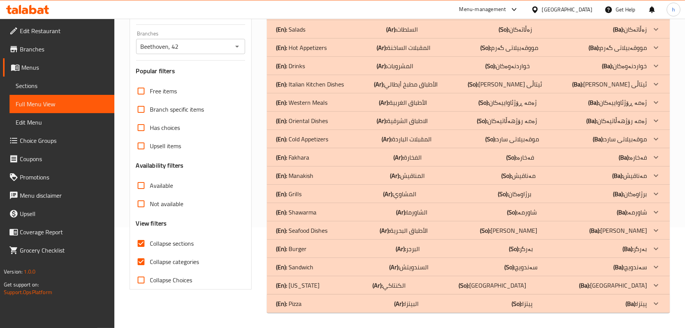
scroll to position [101, 0]
click at [331, 123] on div "(En): Oriental Dishes (Ar): الاطباق الشرقية (So): ژەمە رۆژهەڵاتیەکان (Ba): ژەمە…" at bounding box center [461, 120] width 371 height 9
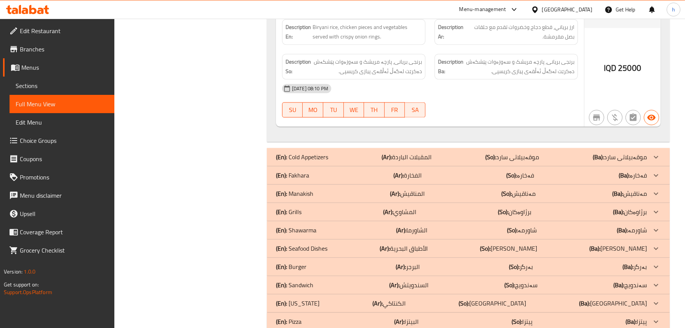
scroll to position [2176, 0]
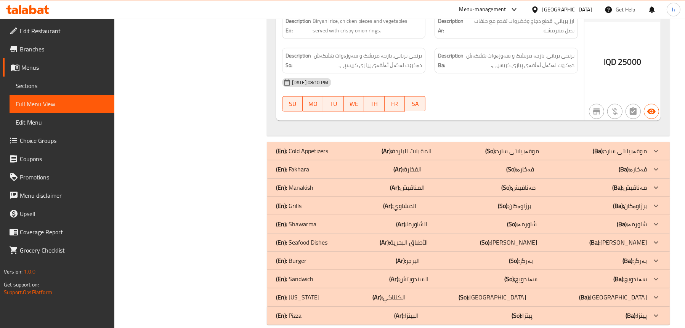
click at [312, 183] on p "(En): Manakish" at bounding box center [294, 187] width 37 height 9
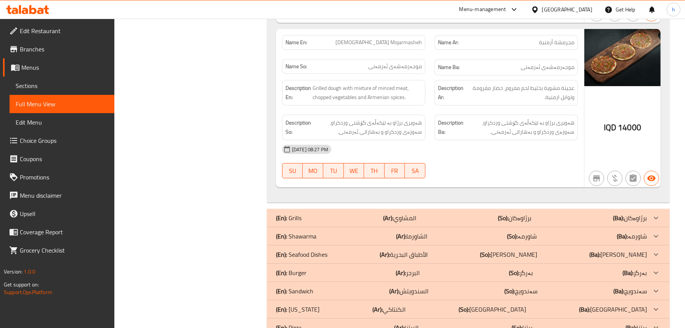
scroll to position [3638, 0]
click at [306, 249] on p "(En): Seafood Dishes" at bounding box center [301, 253] width 51 height 9
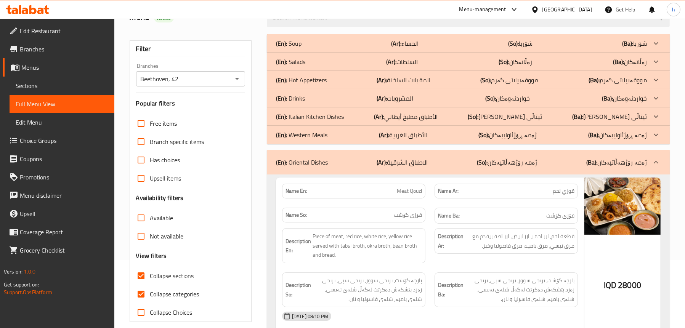
scroll to position [57, 0]
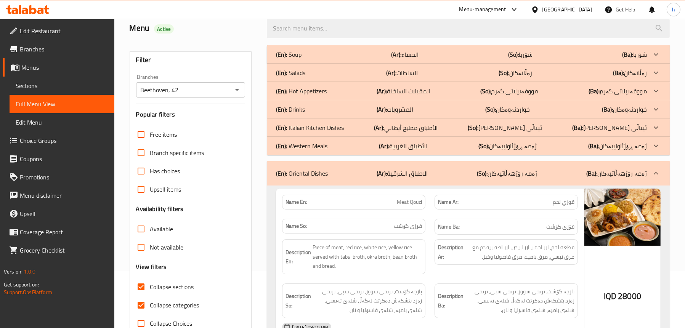
click at [356, 109] on div "(En): Drinks (Ar): المشروبات (So): خواردنەوەکان (Ba): خواردنەوەکان" at bounding box center [461, 109] width 371 height 9
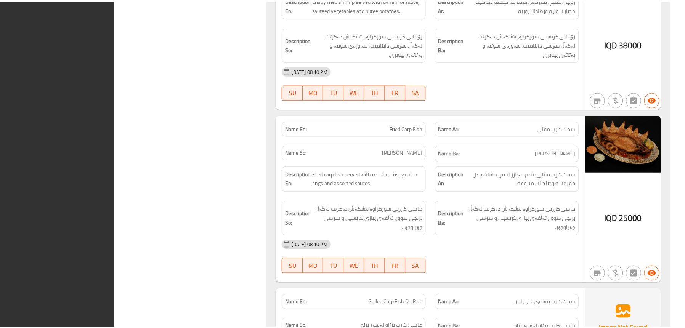
scroll to position [4947, 0]
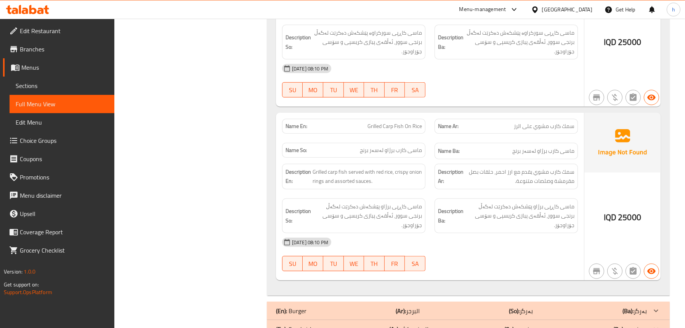
click at [553, 122] on span "سمك كارب مشوي على الرز" at bounding box center [544, 126] width 61 height 8
copy span "سمك كارب مشوي على الرز"
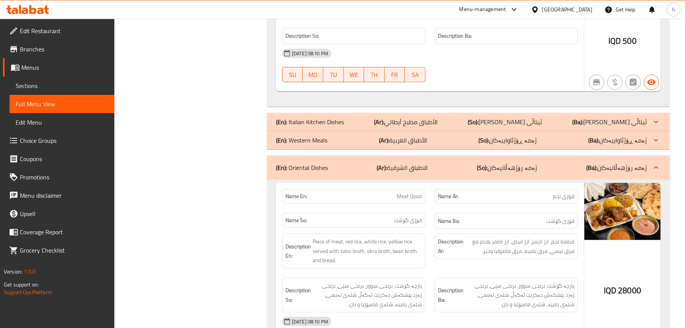
scroll to position [495, 0]
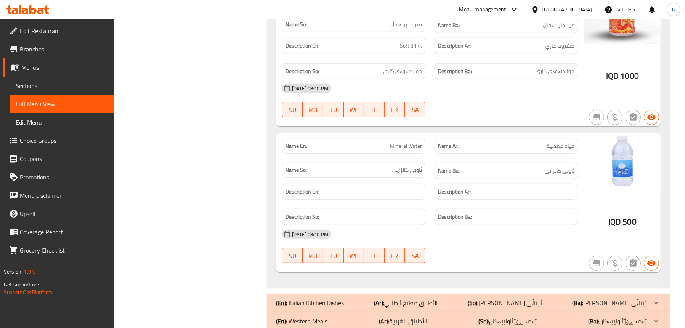
click at [35, 87] on span "Sections" at bounding box center [62, 85] width 93 height 9
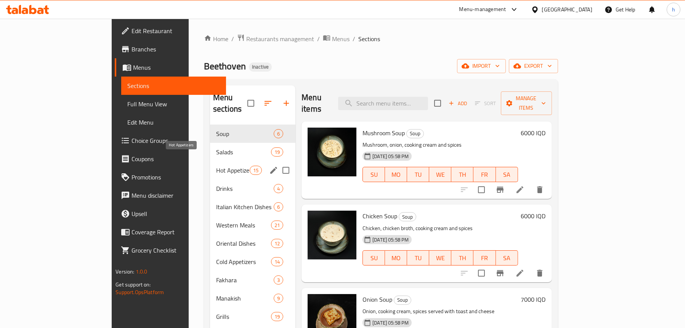
scroll to position [38, 0]
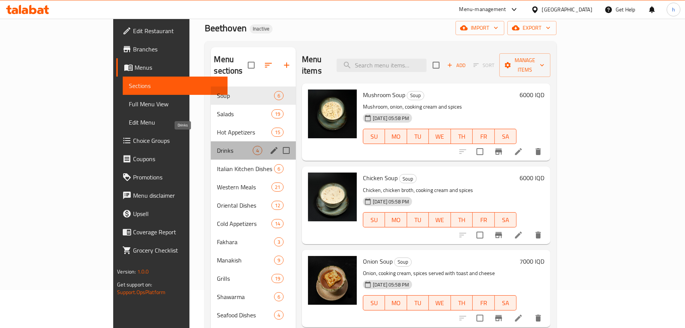
click at [217, 146] on span "Drinks" at bounding box center [235, 150] width 36 height 9
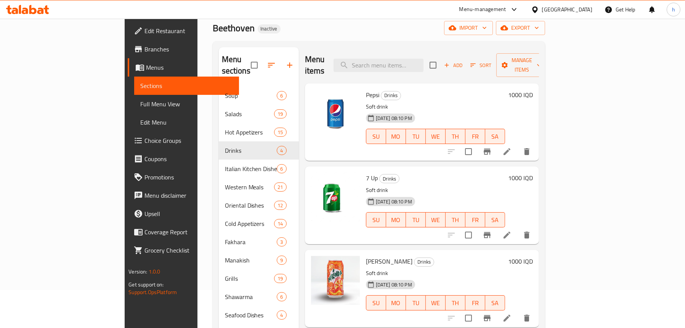
scroll to position [120, 0]
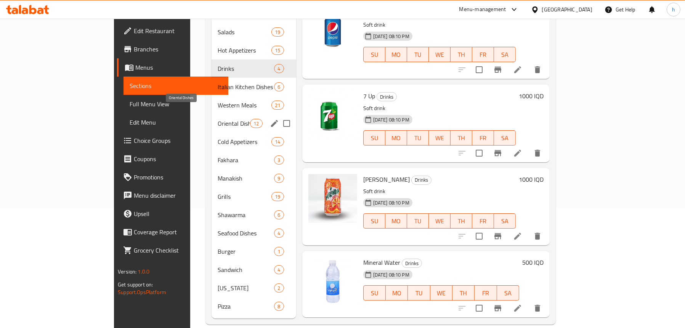
click at [218, 119] on span "Oriental Dishes" at bounding box center [234, 123] width 32 height 9
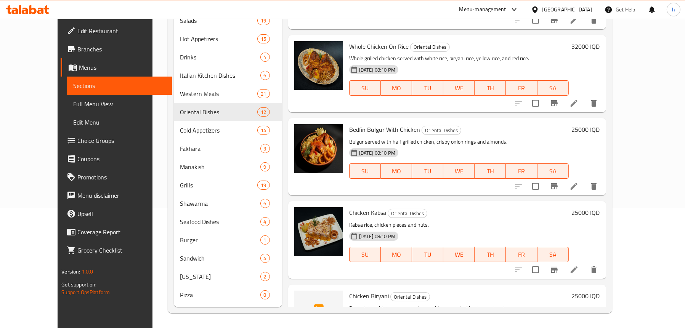
scroll to position [686, 0]
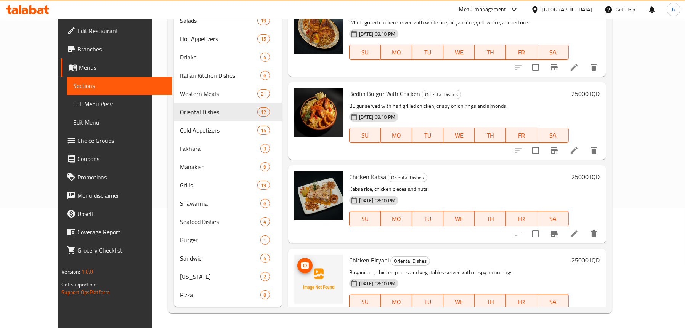
click at [300, 261] on icon "upload picture" at bounding box center [304, 265] width 9 height 9
click at [354, 255] on span "Chicken Biryani" at bounding box center [369, 260] width 40 height 11
copy h6 "Chicken Biryani"
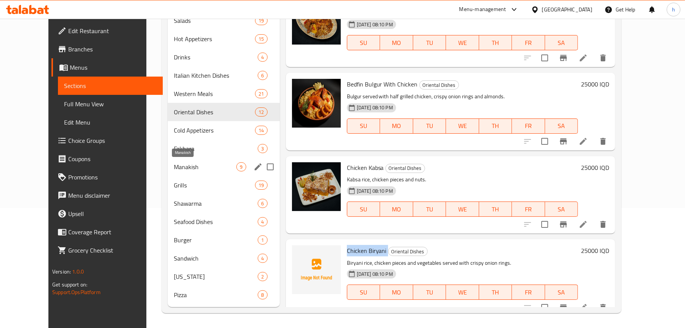
click at [174, 162] on span "Manakish" at bounding box center [205, 166] width 62 height 9
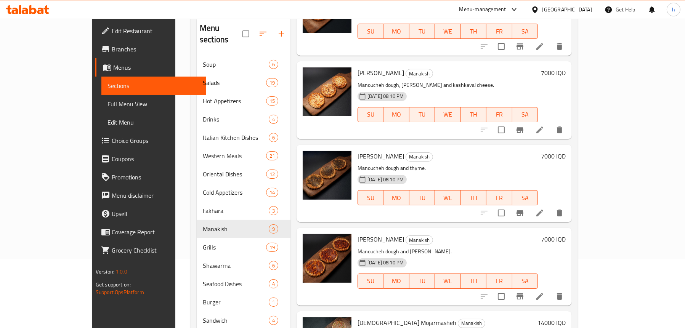
scroll to position [120, 0]
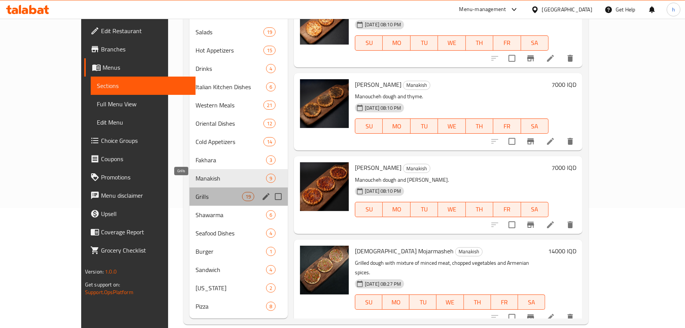
click at [195, 192] on span "Grills" at bounding box center [218, 196] width 46 height 9
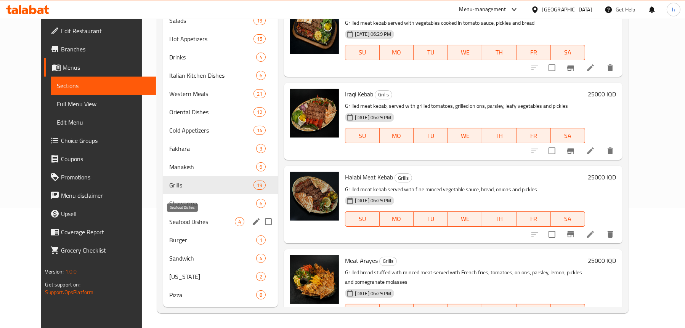
click at [169, 219] on span "Seafood Dishes" at bounding box center [202, 221] width 66 height 9
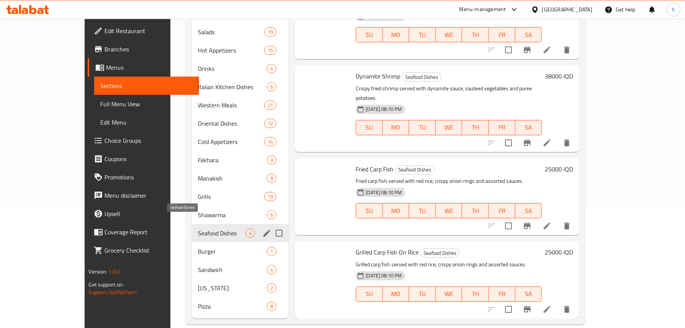
scroll to position [10, 0]
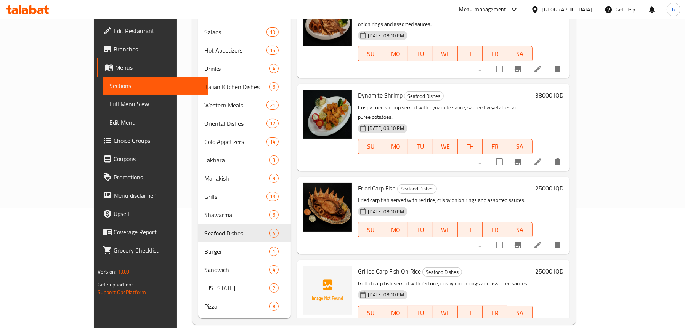
click at [542, 324] on icon at bounding box center [537, 328] width 9 height 9
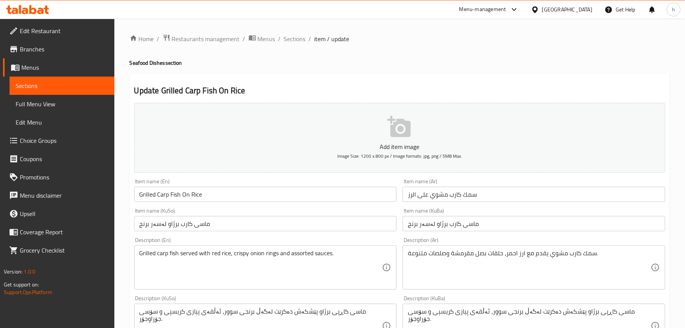
click at [457, 194] on input "سمك كارب مشوي على الرز" at bounding box center [533, 194] width 263 height 15
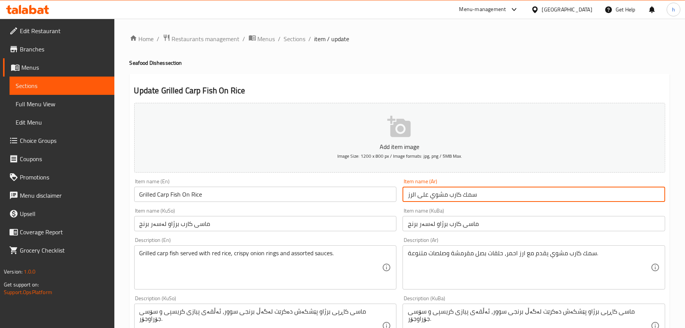
click at [457, 194] on input "سمك كارب مشوي على الرز" at bounding box center [533, 194] width 263 height 15
click at [415, 129] on button "Add item image Image Size: 1200 x 800 px / Image formats: jpg, png / 5MB Max." at bounding box center [399, 138] width 531 height 70
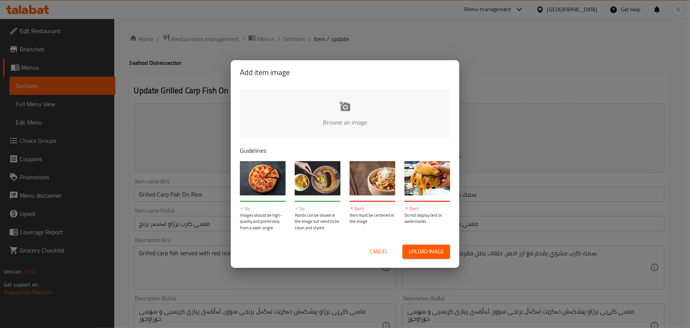
click at [347, 105] on input "file" at bounding box center [603, 124] width 726 height 71
click at [375, 251] on span "Cancel" at bounding box center [379, 252] width 18 height 10
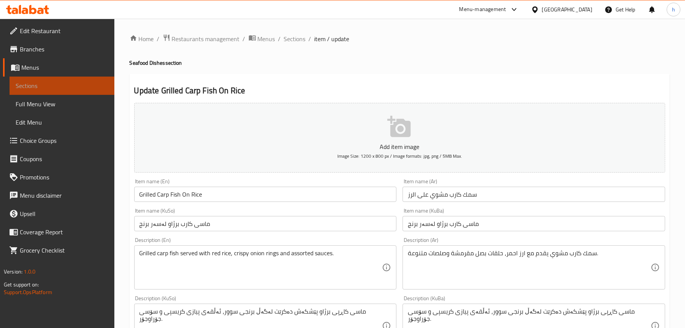
click at [41, 85] on span "Sections" at bounding box center [62, 85] width 93 height 9
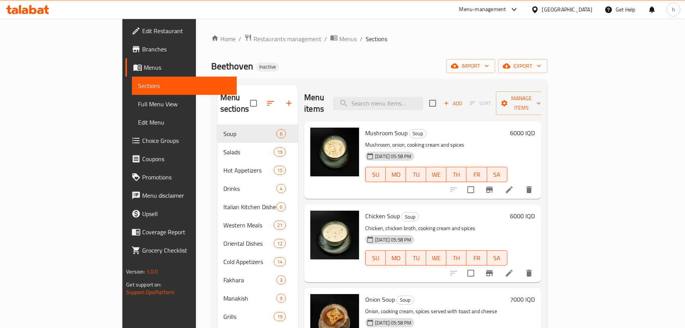
click at [138, 103] on span "Full Menu View" at bounding box center [184, 103] width 93 height 9
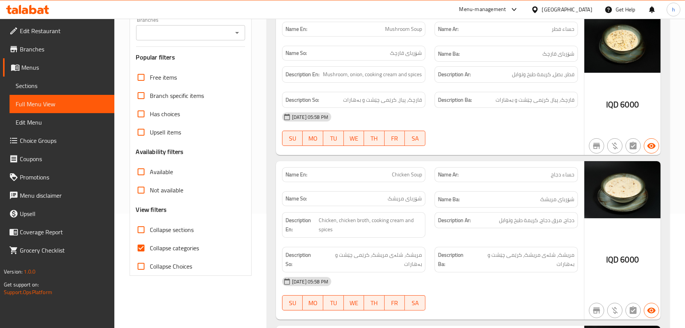
scroll to position [38, 0]
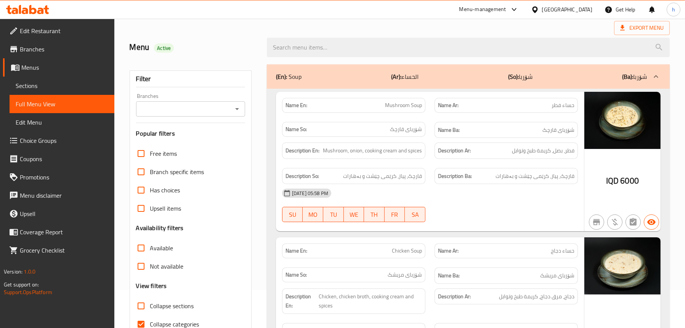
click at [32, 13] on icon at bounding box center [32, 9] width 7 height 9
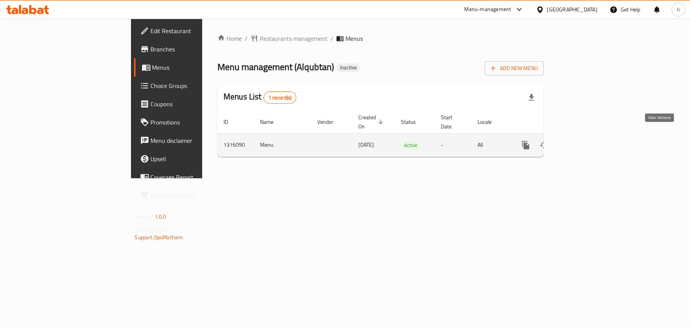
click at [586, 141] on icon "enhanced table" at bounding box center [581, 145] width 9 height 9
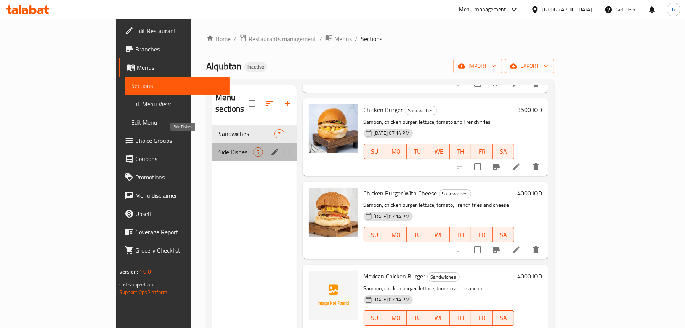
click at [218, 147] on span "Side Dishes" at bounding box center [235, 151] width 35 height 9
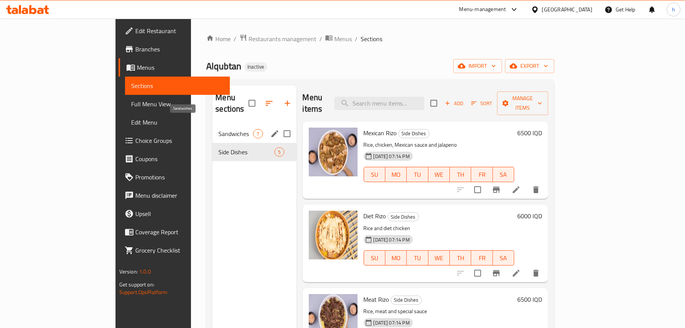
click at [218, 129] on span "Sandwiches" at bounding box center [235, 133] width 35 height 9
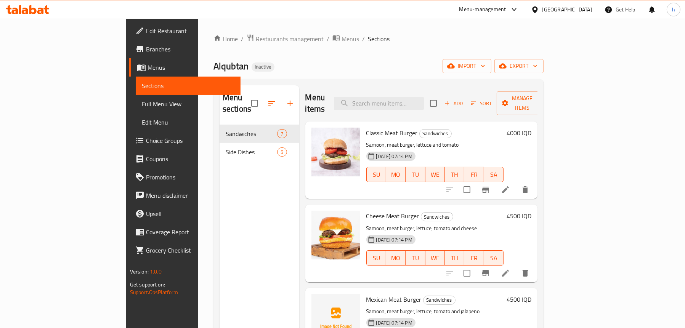
scroll to position [152, 0]
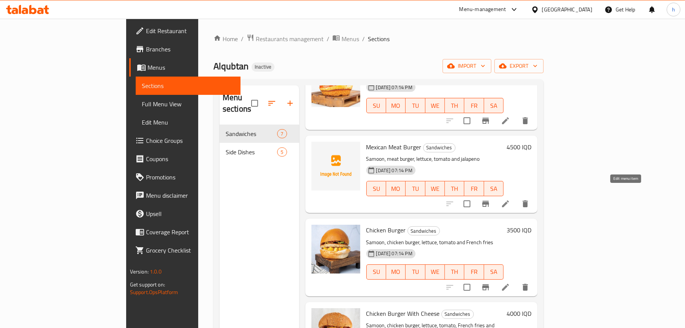
click at [510, 199] on icon at bounding box center [505, 203] width 9 height 9
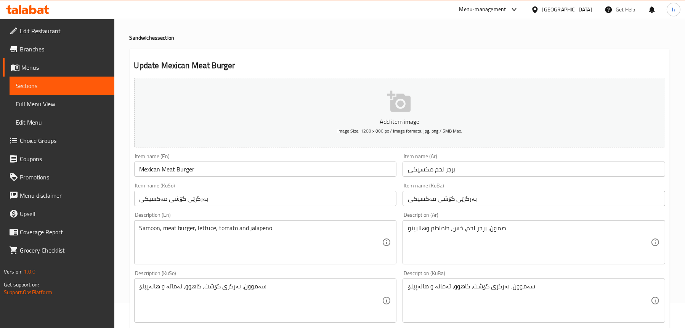
scroll to position [38, 0]
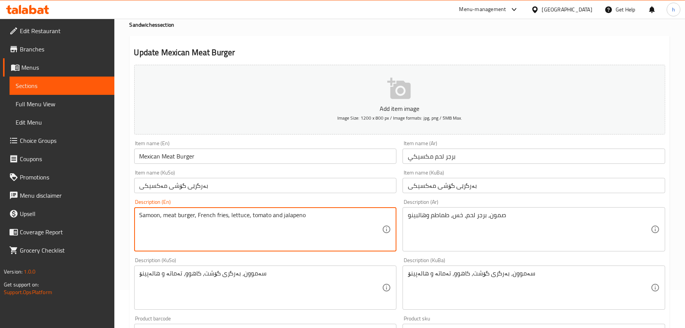
type textarea "Samoon, meat burger, French fries, lettuce, tomato and jalapeno"
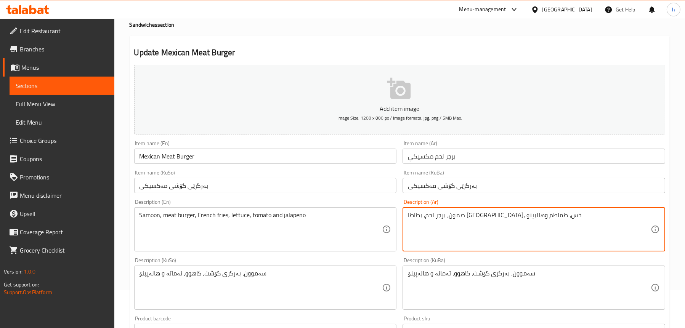
type textarea "صمون، برجر لحم، بطاطا مقلية، خس، طماطم وهالبينو"
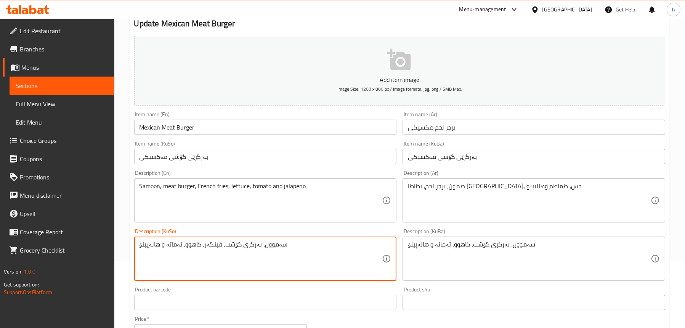
scroll to position [152, 0]
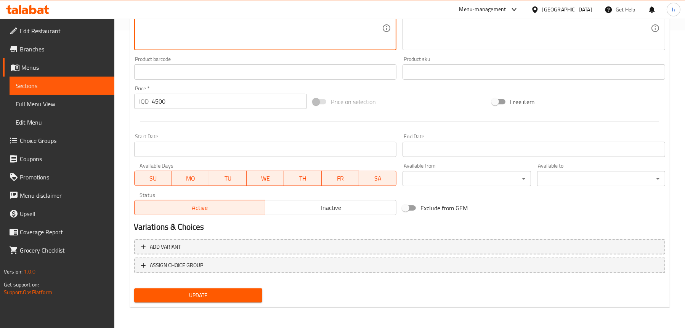
type textarea "سەموون، بەرگری گۆشت، فینگەر، کاهوو، تەماتە و هالەپینۆ"
click at [204, 293] on span "Update" at bounding box center [198, 296] width 116 height 10
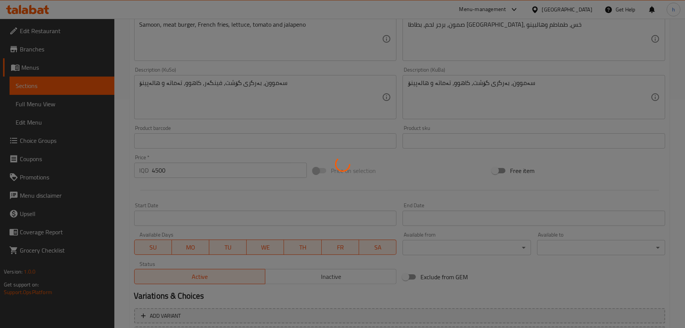
scroll to position [107, 0]
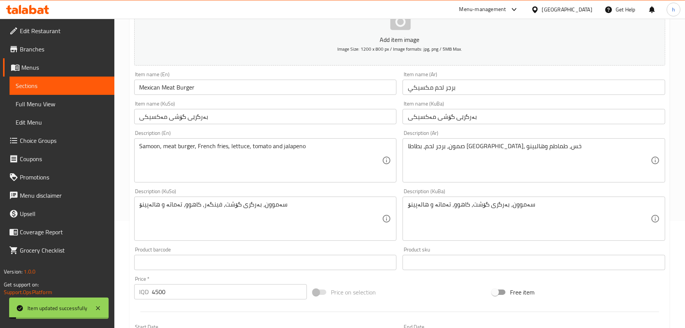
click at [73, 87] on span "Sections" at bounding box center [62, 85] width 93 height 9
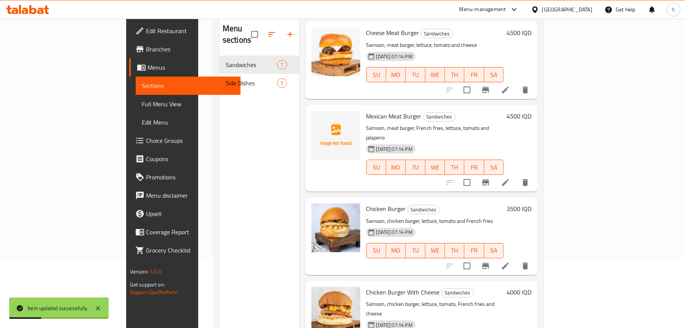
scroll to position [273, 0]
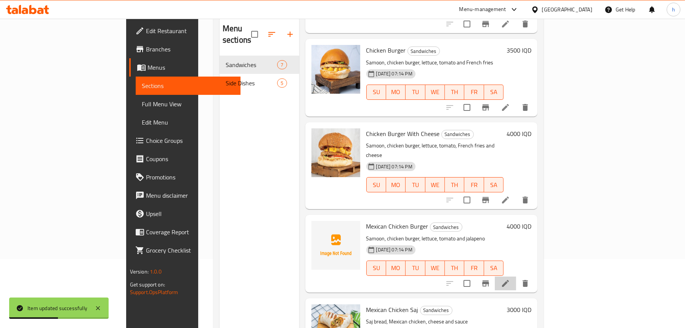
click at [516, 277] on li at bounding box center [505, 284] width 21 height 14
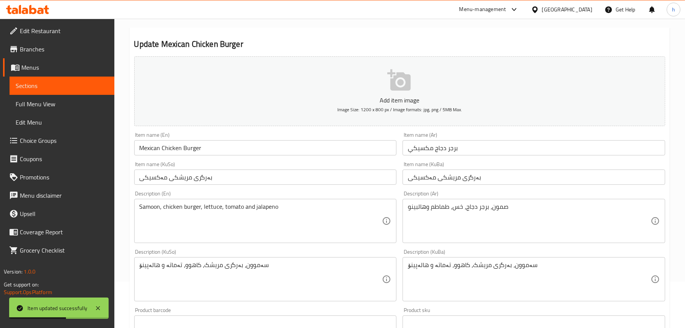
scroll to position [114, 0]
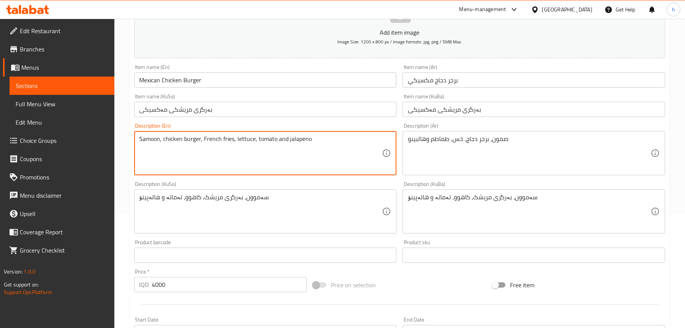
type textarea "Samoon, chicken burger, French fries, lettuce, tomato and jalapeno"
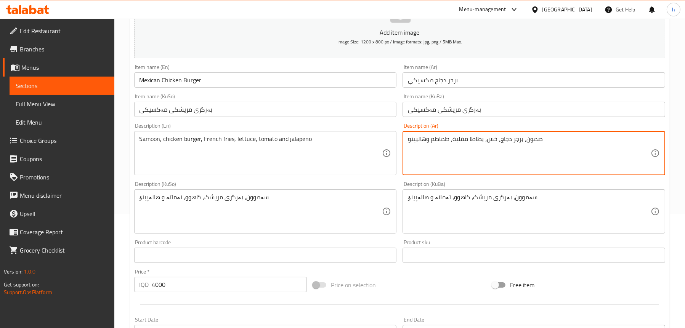
type textarea "صمون، برجر دجاج، خس، بطاطا مقلية، طماطم وهالبينو"
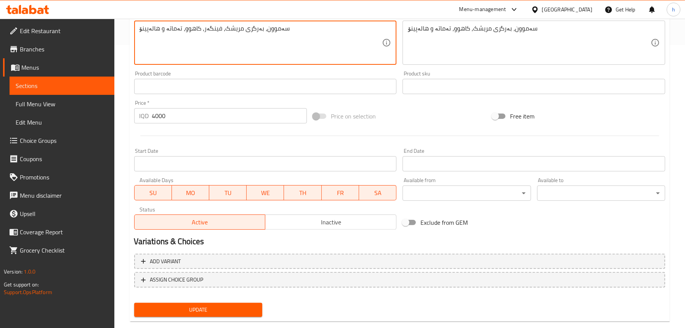
scroll to position [298, 0]
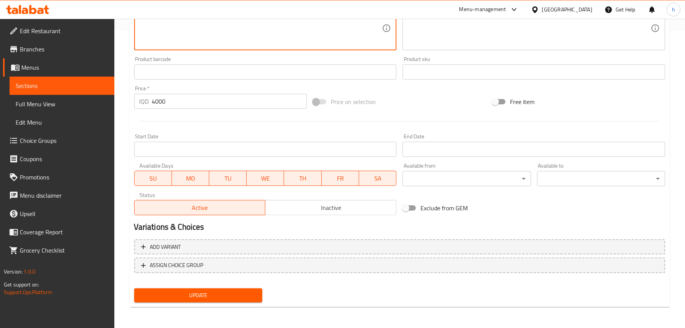
type textarea "سەموون، بەرگری مریشک، فینگەر، کاهوو، تەماتە و هالەپینۆ"
click at [192, 291] on span "Update" at bounding box center [198, 296] width 116 height 10
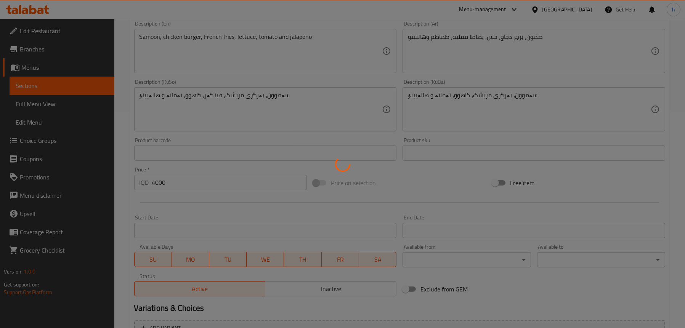
scroll to position [145, 0]
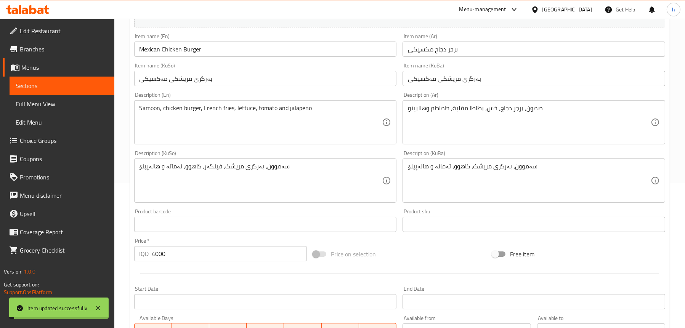
click at [45, 81] on span "Sections" at bounding box center [62, 85] width 93 height 9
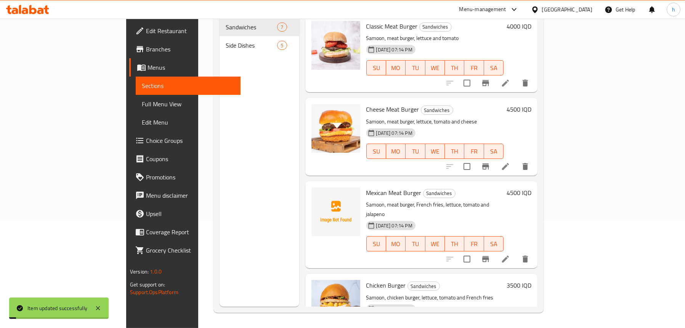
scroll to position [107, 0]
click at [314, 191] on button "upload picture" at bounding box center [321, 198] width 15 height 15
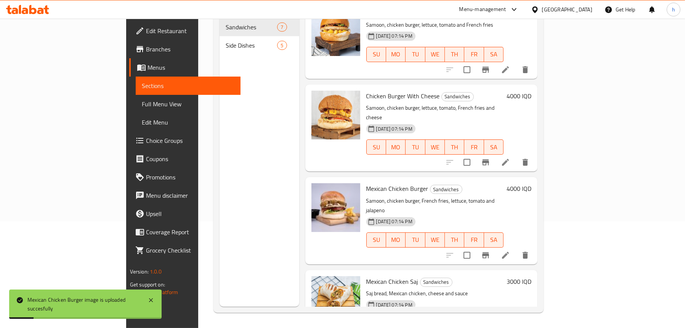
scroll to position [0, 0]
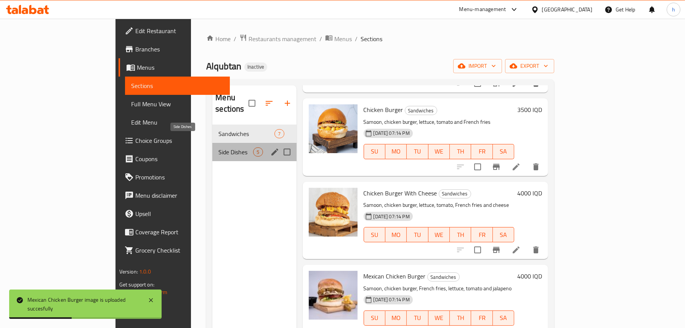
click at [218, 147] on span "Side Dishes" at bounding box center [235, 151] width 35 height 9
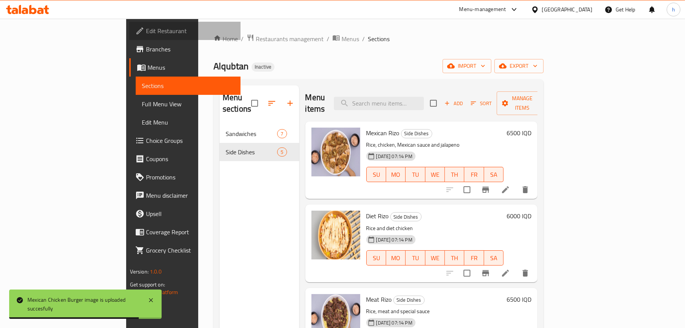
click at [146, 29] on span "Edit Restaurant" at bounding box center [190, 30] width 88 height 9
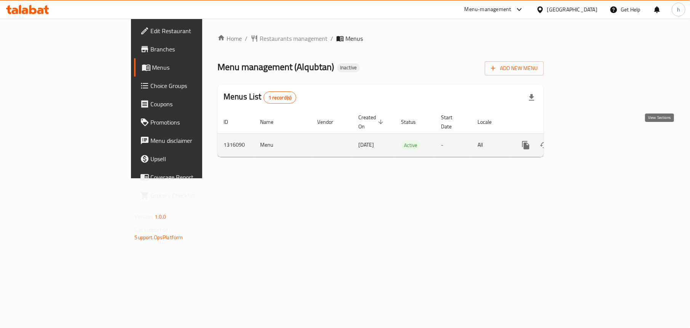
click at [590, 136] on link "enhanced table" at bounding box center [581, 145] width 18 height 18
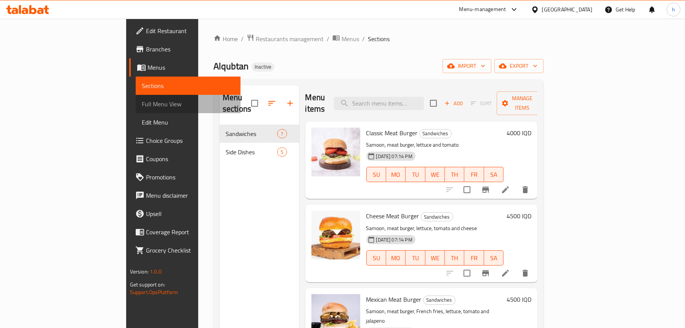
click at [142, 99] on span "Full Menu View" at bounding box center [188, 103] width 93 height 9
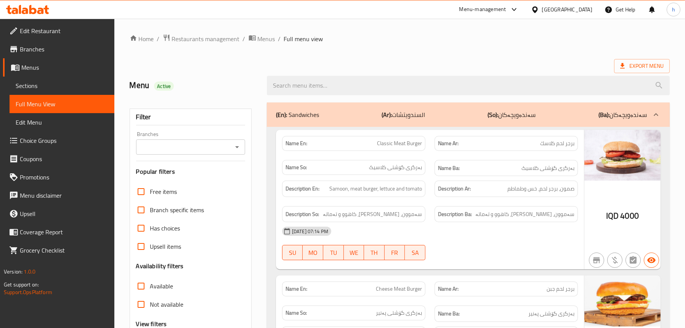
click at [235, 141] on div "Branches" at bounding box center [190, 146] width 109 height 15
click at [234, 148] on icon "Open" at bounding box center [236, 147] width 9 height 9
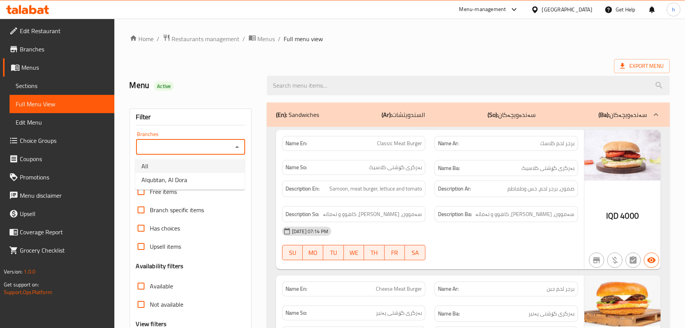
click at [197, 178] on li "Alqubtan, Al Dora" at bounding box center [189, 180] width 109 height 14
type input "Alqubtan, Al Dora"
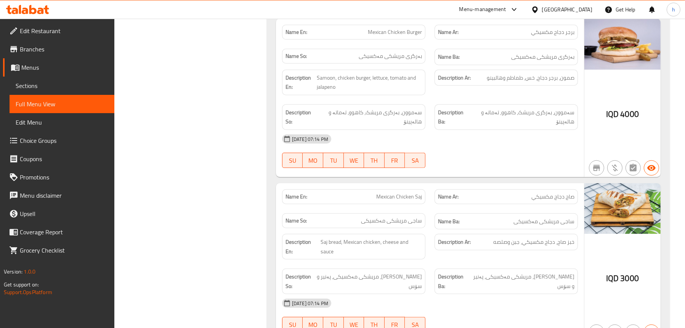
scroll to position [724, 0]
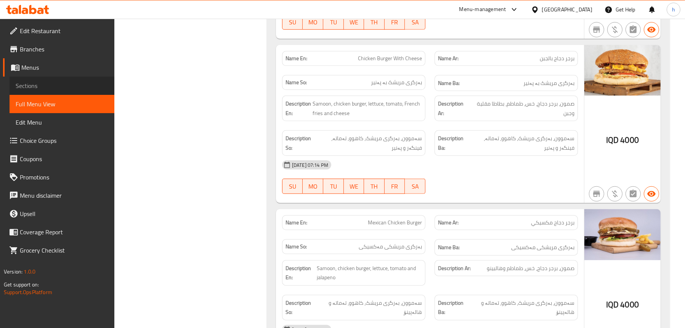
click at [44, 87] on span "Sections" at bounding box center [62, 85] width 93 height 9
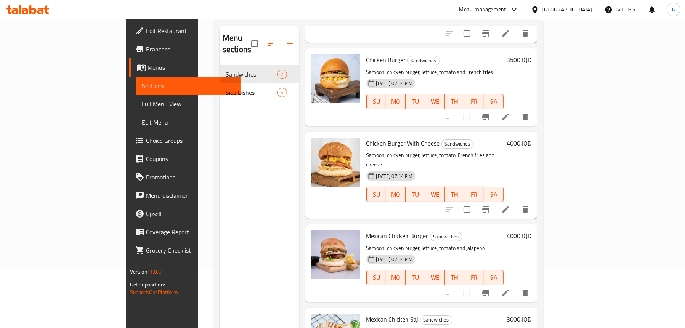
scroll to position [107, 0]
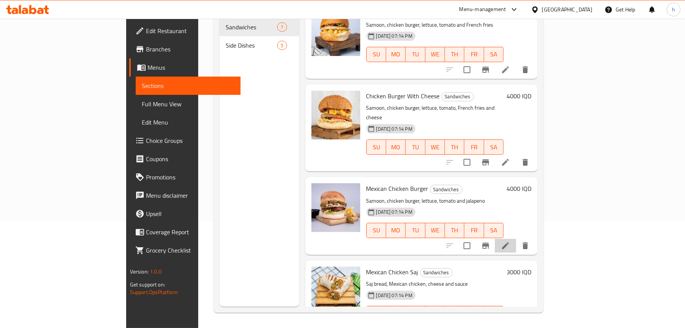
click at [516, 239] on li at bounding box center [505, 246] width 21 height 14
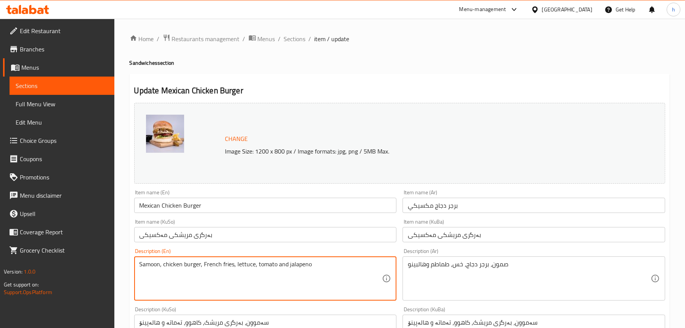
type textarea "Samoon, chicken burger, French fries, lettuce, tomato and jalapeno"
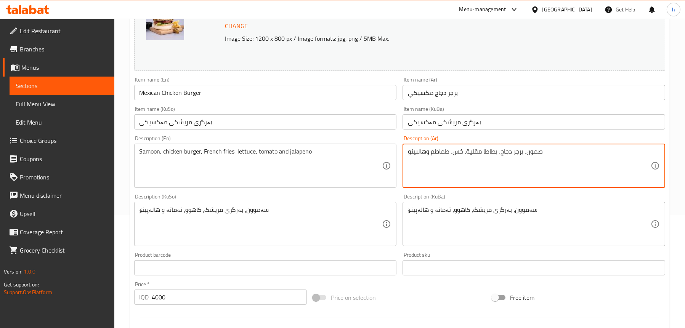
scroll to position [114, 0]
type textarea "صمون، برجر دجاج، بطاطا مقلية، خس، طماطم وهالبينو"
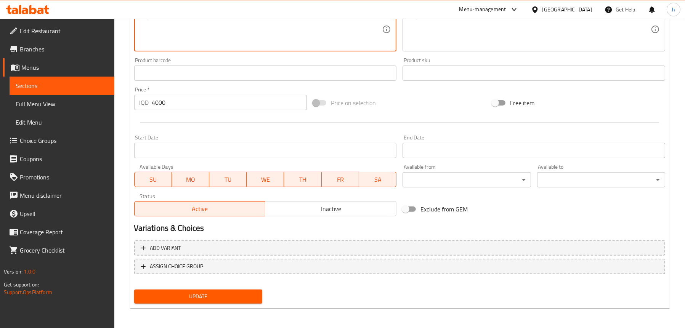
scroll to position [309, 0]
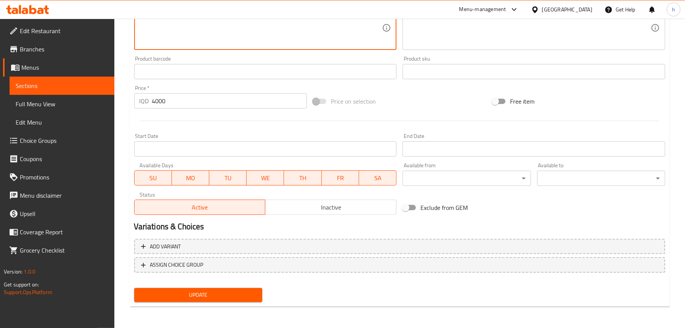
type textarea "سەموون، بەرگری مریشک، فینگەر، کاهوو، تەماتە و هالەپینۆ"
click at [211, 294] on span "Update" at bounding box center [198, 295] width 116 height 10
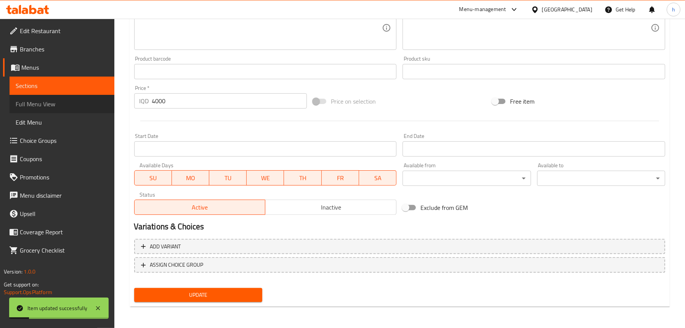
click at [48, 103] on span "Full Menu View" at bounding box center [62, 103] width 93 height 9
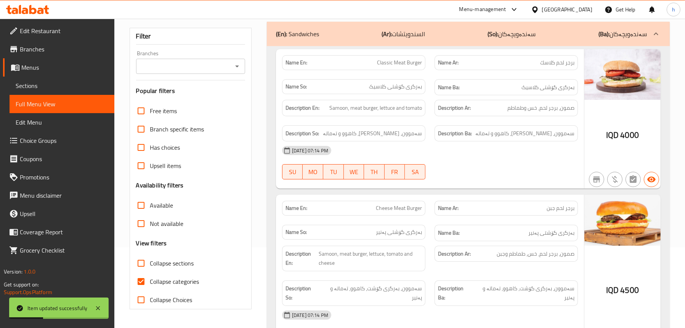
scroll to position [80, 0]
click at [235, 69] on icon "Open" at bounding box center [236, 66] width 9 height 9
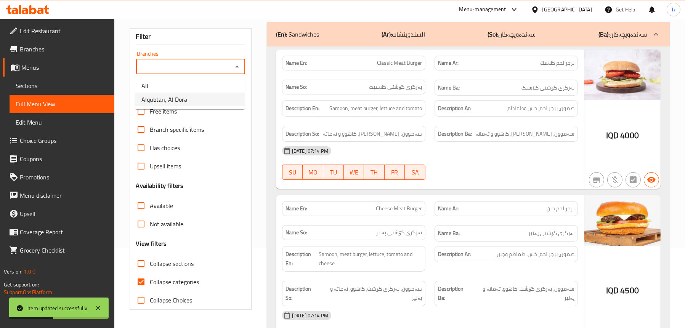
click at [204, 97] on li "Alqubtan, Al Dora" at bounding box center [189, 100] width 109 height 14
type input "Alqubtan, Al Dora"
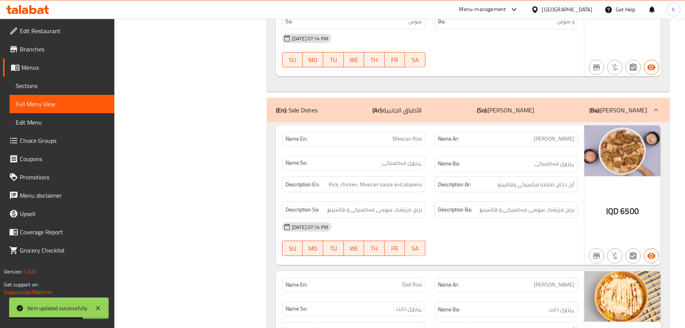
scroll to position [1109, 0]
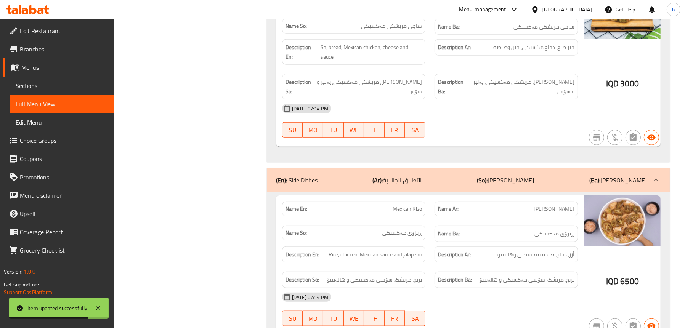
click at [334, 176] on div "(En): Side Dishes (Ar): الأطباق الجانبية (So): ژەمە لاوەکییەکان (Ba): ژەمە لاوە…" at bounding box center [461, 180] width 371 height 9
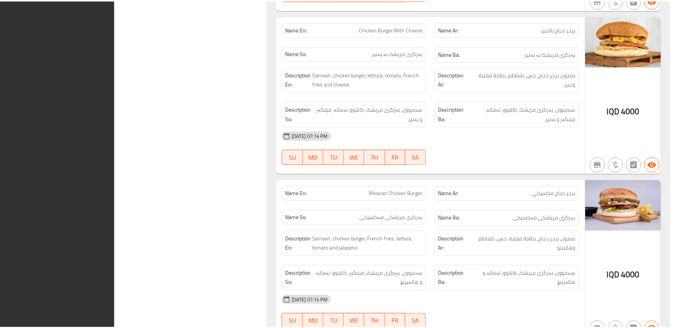
scroll to position [953, 0]
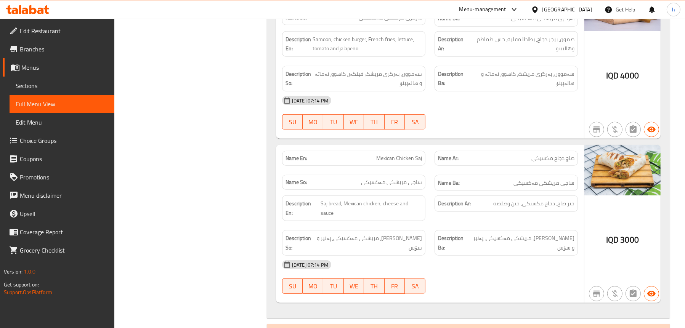
click at [288, 328] on p "(En): Side Dishes" at bounding box center [297, 333] width 42 height 9
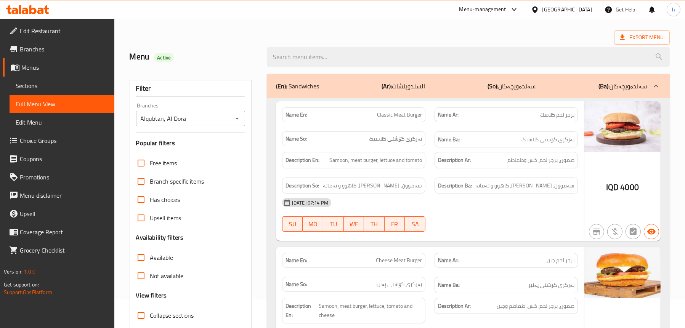
scroll to position [0, 0]
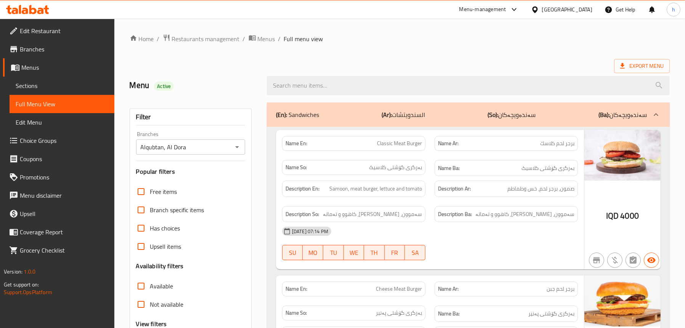
click at [506, 11] on div "Menu-management" at bounding box center [482, 9] width 47 height 9
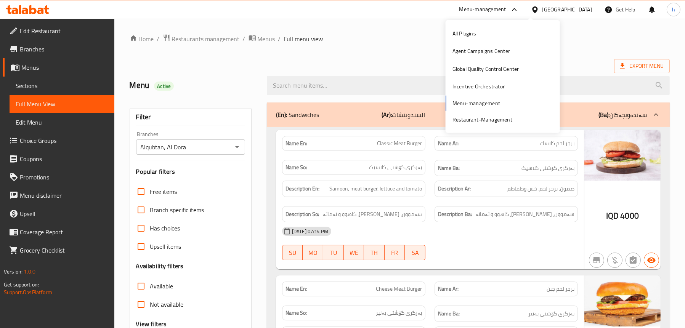
click at [25, 7] on icon at bounding box center [27, 9] width 43 height 9
